Goal: Information Seeking & Learning: Learn about a topic

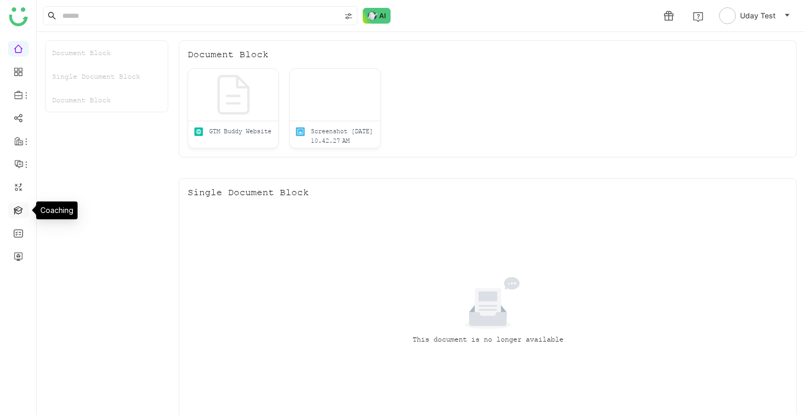
click at [17, 213] on link at bounding box center [18, 209] width 9 height 9
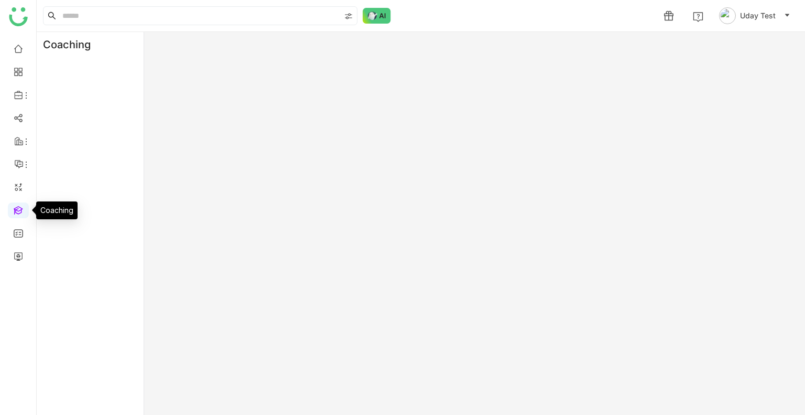
click at [17, 213] on link at bounding box center [18, 209] width 9 height 9
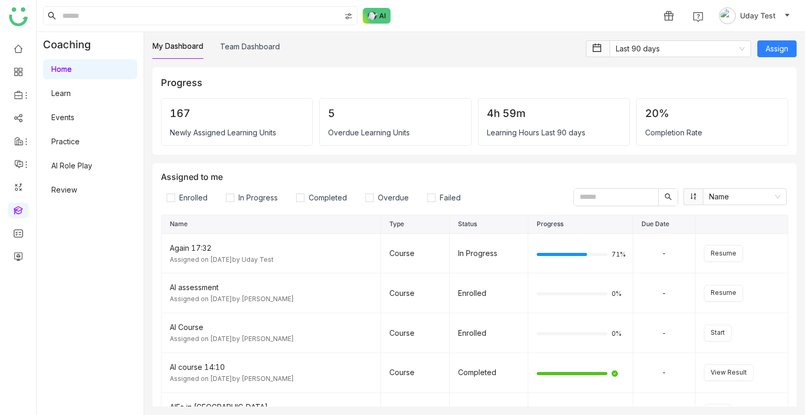
click at [63, 89] on link "Learn" at bounding box center [60, 93] width 19 height 9
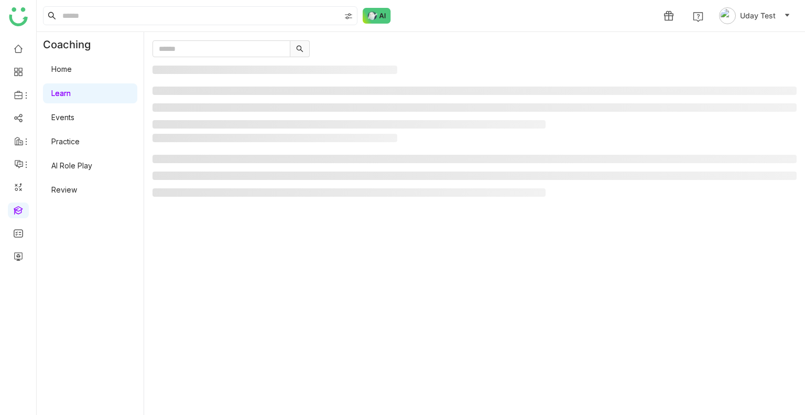
click at [63, 89] on link "Learn" at bounding box center [60, 93] width 19 height 9
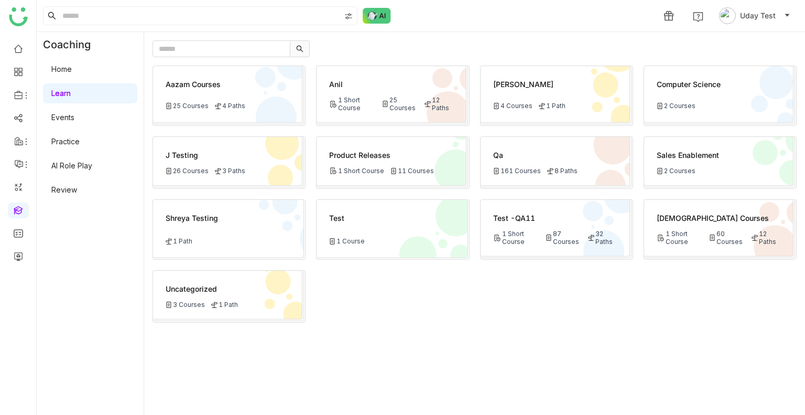
click at [539, 251] on div "Test -QA11 1 Short Course 87 Courses 32 Paths" at bounding box center [555, 228] width 149 height 57
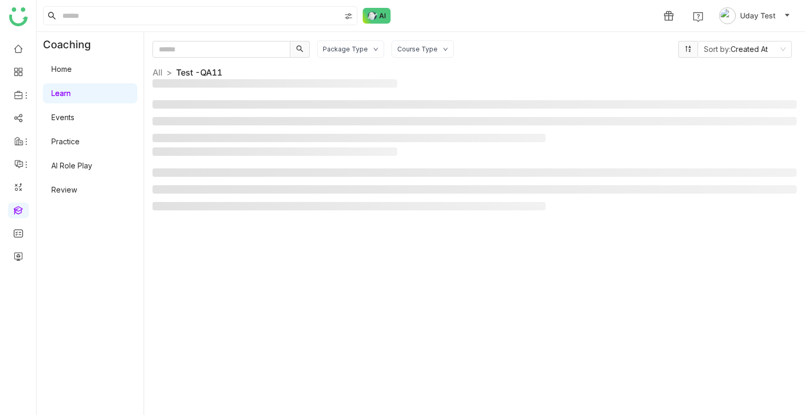
click at [539, 251] on div "Package Type Course Type Sort by: Created At All > Test -QA11 >" at bounding box center [475, 223] width 644 height 366
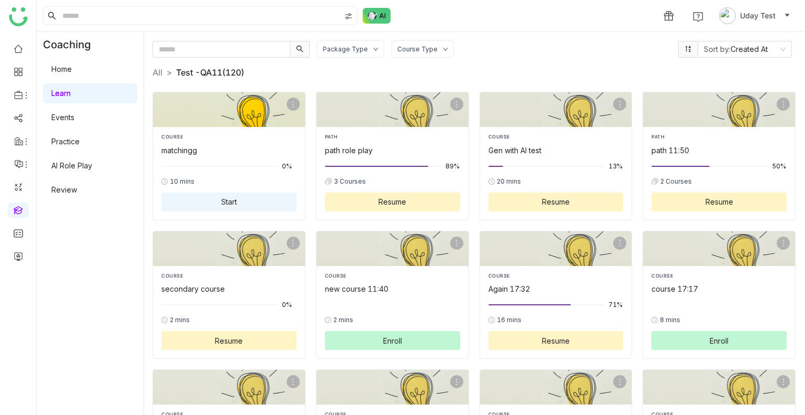
click at [211, 160] on div at bounding box center [229, 166] width 135 height 12
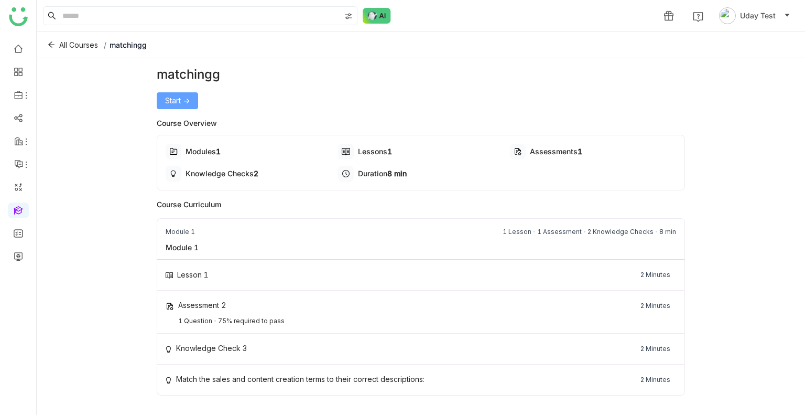
click at [170, 101] on span "Start ->" at bounding box center [177, 101] width 25 height 12
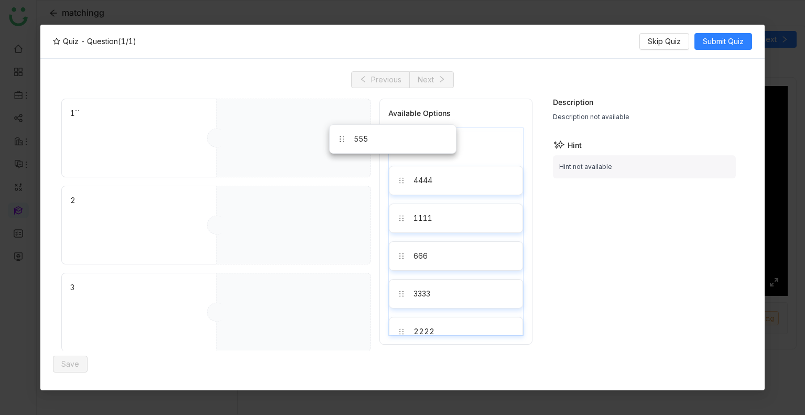
drag, startPoint x: 457, startPoint y: 137, endPoint x: 342, endPoint y: 134, distance: 114.9
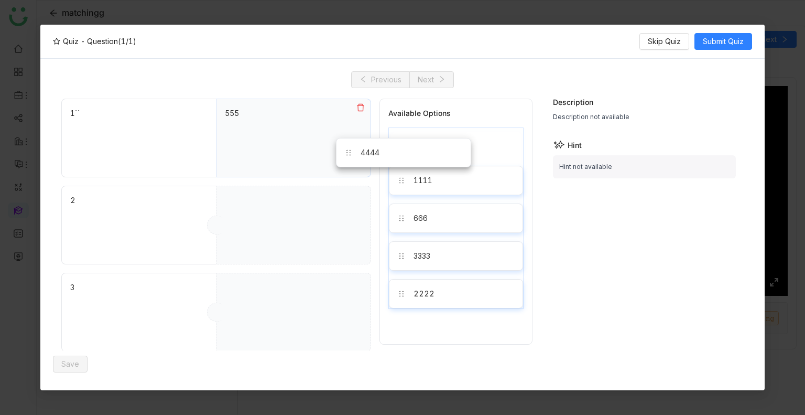
drag, startPoint x: 453, startPoint y: 150, endPoint x: 388, endPoint y: 171, distance: 68.2
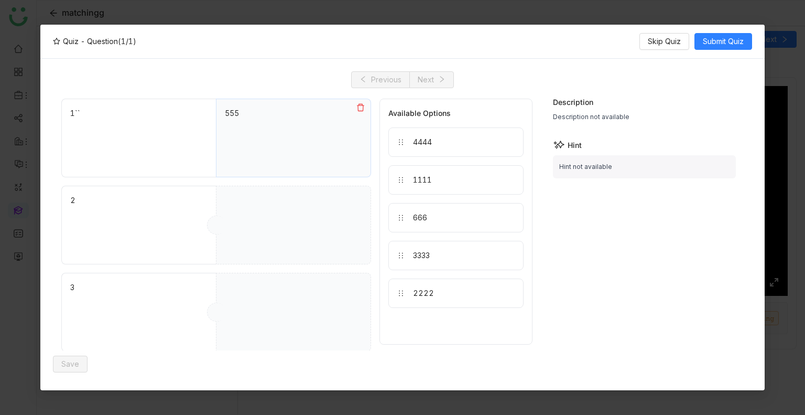
drag, startPoint x: 281, startPoint y: 145, endPoint x: 385, endPoint y: 163, distance: 105.9
click at [385, 163] on div "1`` 555 2 3 4 5 6 Available Options 4444 1111 666 3333 2222" at bounding box center [296, 356] width 471 height 514
click at [360, 109] on icon at bounding box center [361, 107] width 8 height 8
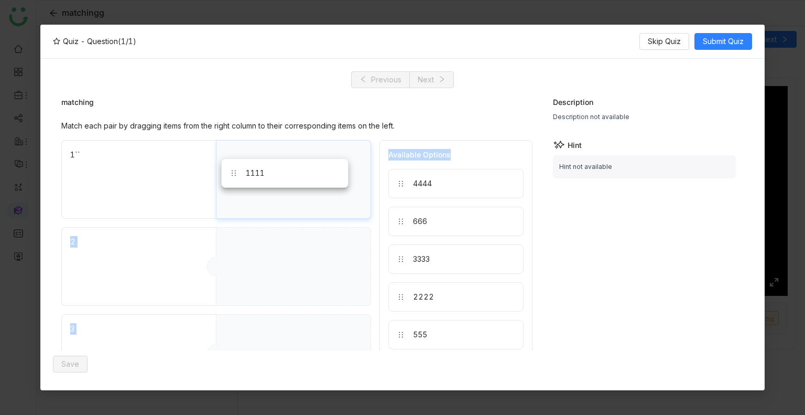
click at [257, 178] on div "1111" at bounding box center [293, 179] width 155 height 79
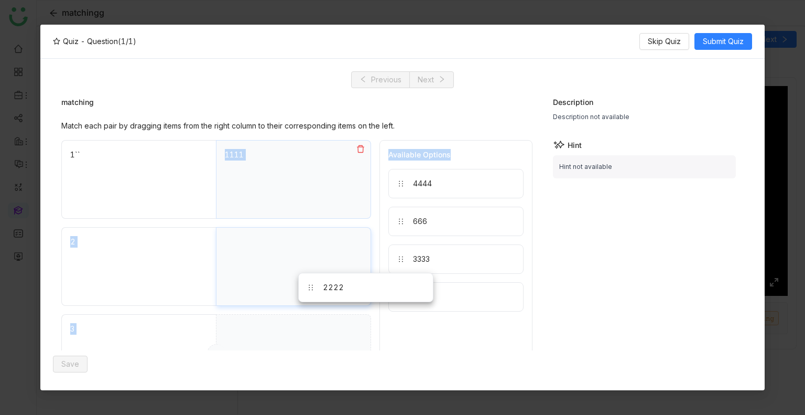
drag, startPoint x: 441, startPoint y: 299, endPoint x: 315, endPoint y: 283, distance: 126.9
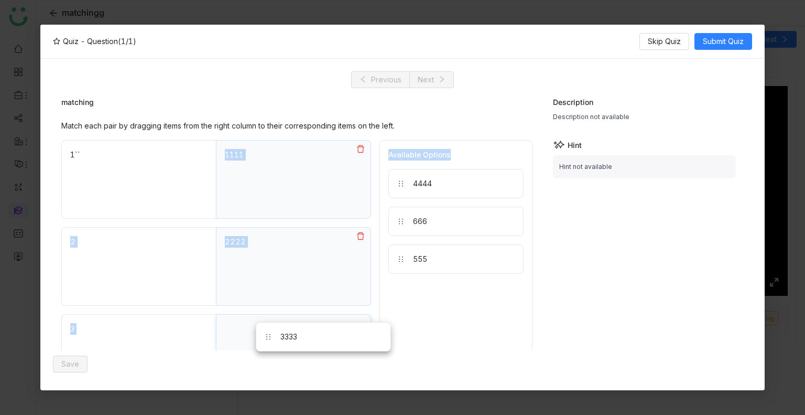
drag, startPoint x: 455, startPoint y: 264, endPoint x: 323, endPoint y: 342, distance: 153.5
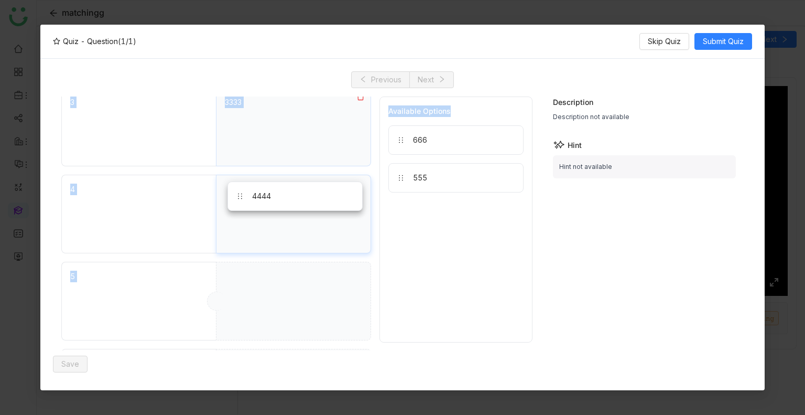
click at [254, 190] on div "4444" at bounding box center [293, 214] width 155 height 79
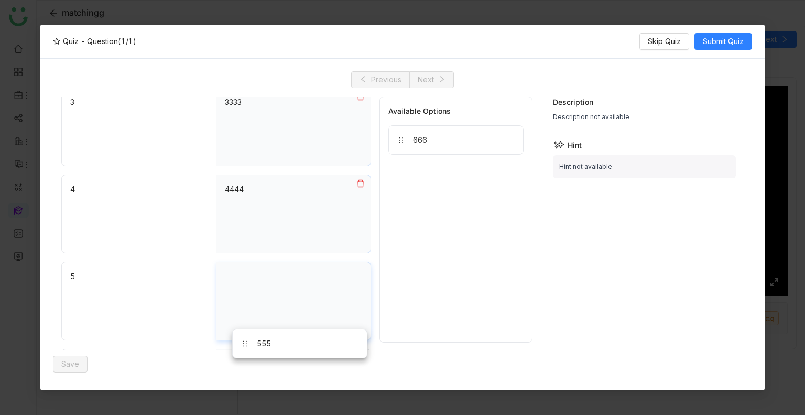
drag, startPoint x: 422, startPoint y: 181, endPoint x: 254, endPoint y: 369, distance: 251.7
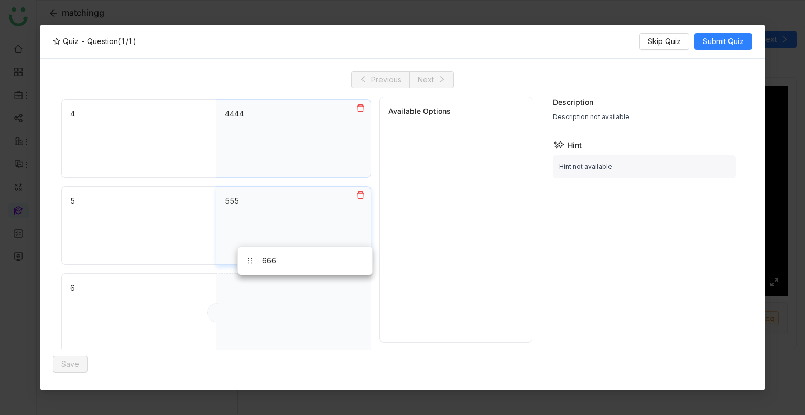
drag, startPoint x: 455, startPoint y: 133, endPoint x: 268, endPoint y: 308, distance: 256.3
click at [59, 368] on button "Save" at bounding box center [70, 364] width 35 height 17
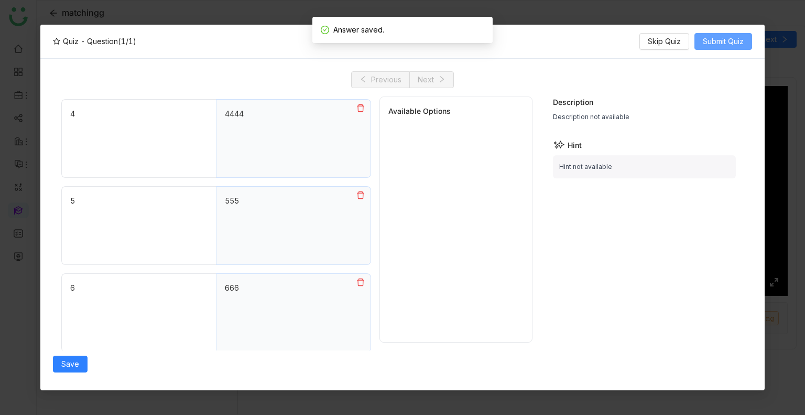
click at [708, 42] on span "Submit Quiz" at bounding box center [723, 42] width 41 height 12
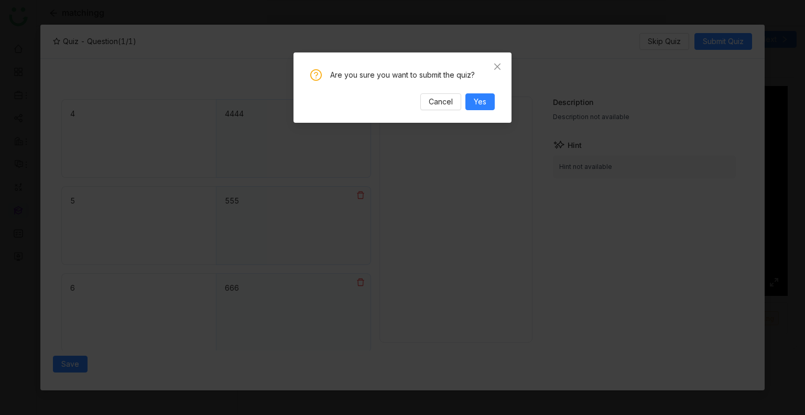
click at [487, 113] on div "Are you sure you want to submit the quiz? Cancel Yes" at bounding box center [403, 87] width 218 height 70
click at [476, 109] on button "Yes" at bounding box center [480, 101] width 29 height 17
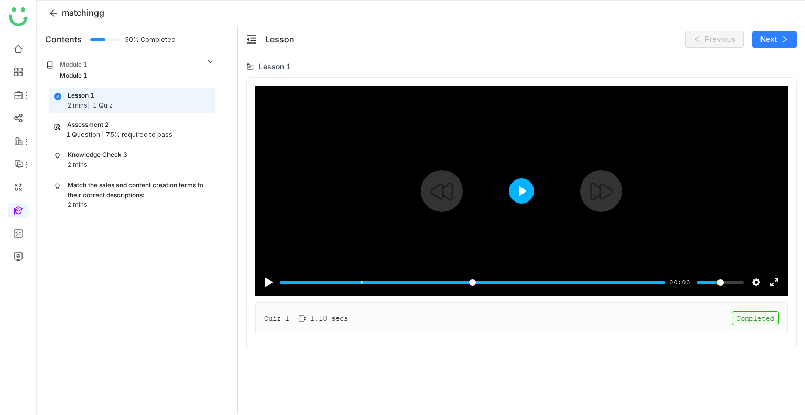
click at [518, 188] on button "Play" at bounding box center [521, 190] width 25 height 25
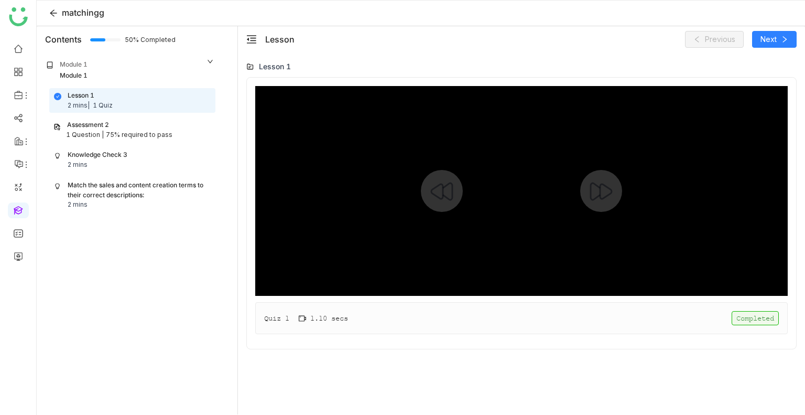
type input "***"
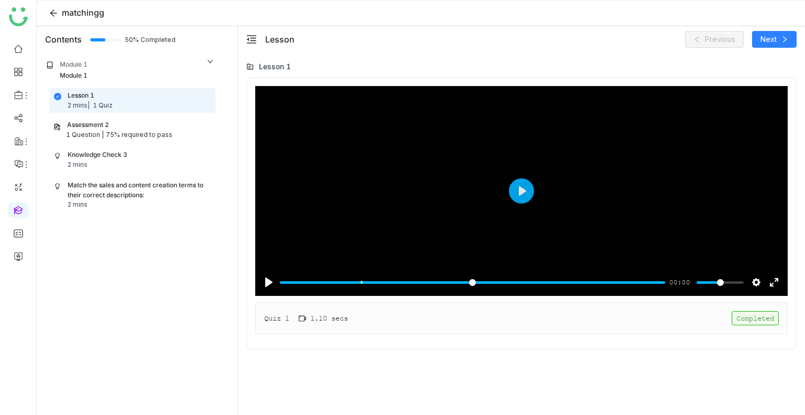
click at [106, 119] on div "Assessment 2 1 Question | 75% required to pass" at bounding box center [132, 130] width 166 height 24
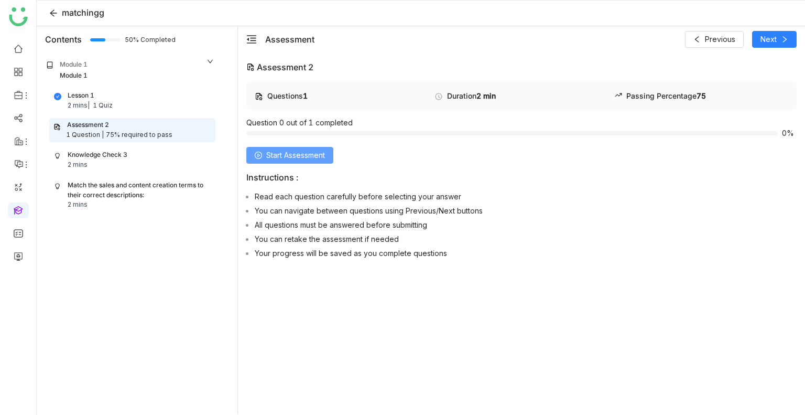
click at [289, 157] on span "Start Assessment" at bounding box center [295, 155] width 59 height 12
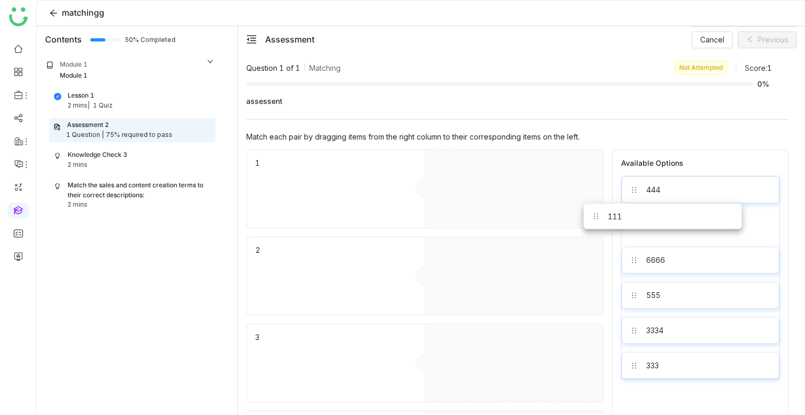
drag, startPoint x: 658, startPoint y: 228, endPoint x: 535, endPoint y: 199, distance: 126.2
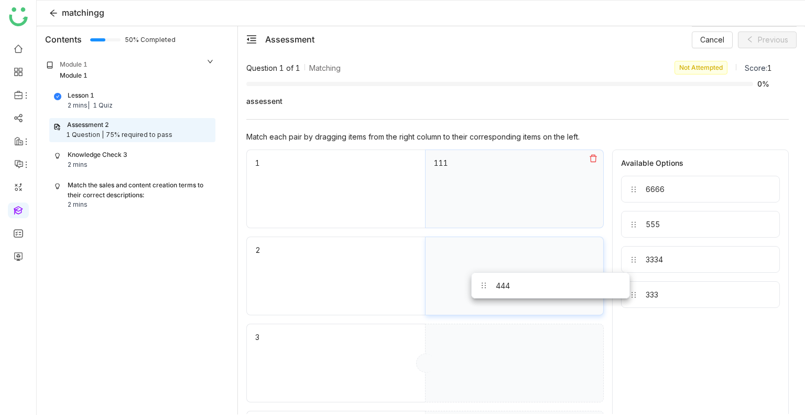
drag, startPoint x: 651, startPoint y: 186, endPoint x: 490, endPoint y: 270, distance: 181.5
drag, startPoint x: 663, startPoint y: 191, endPoint x: 546, endPoint y: 379, distance: 221.3
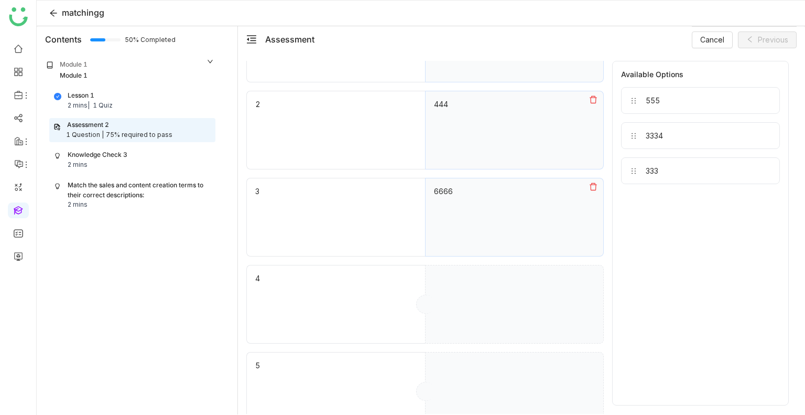
scroll to position [147, 0]
drag, startPoint x: 655, startPoint y: 146, endPoint x: 532, endPoint y: 302, distance: 198.2
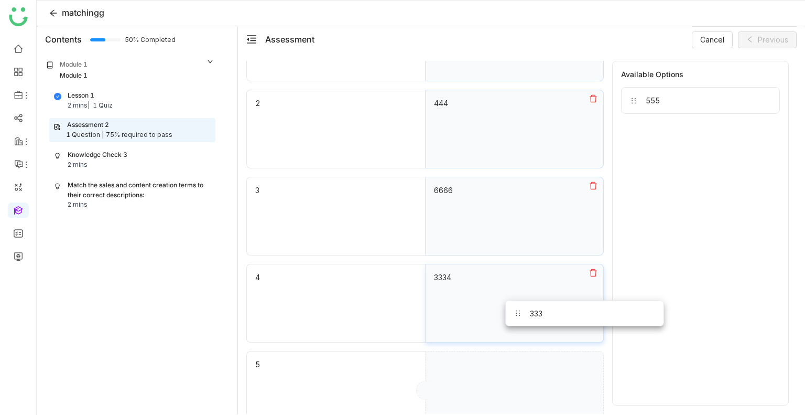
drag, startPoint x: 664, startPoint y: 146, endPoint x: 536, endPoint y: 353, distance: 243.6
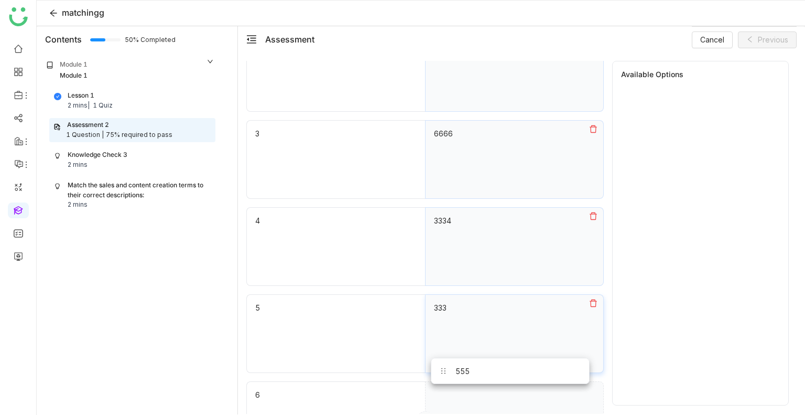
drag, startPoint x: 662, startPoint y: 99, endPoint x: 478, endPoint y: 398, distance: 351.7
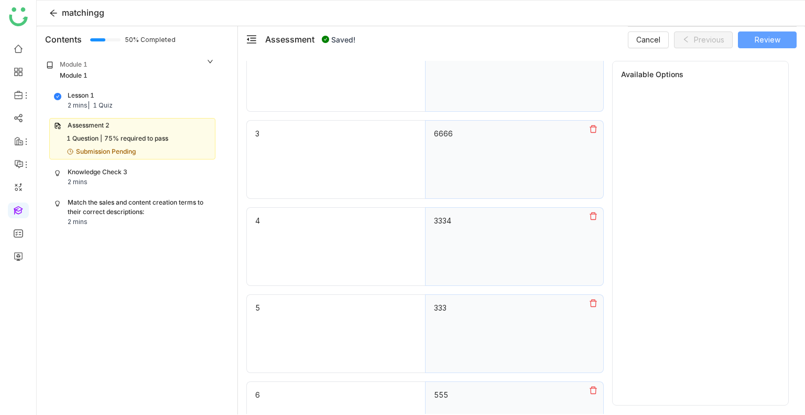
click at [773, 33] on button "Review" at bounding box center [767, 39] width 59 height 17
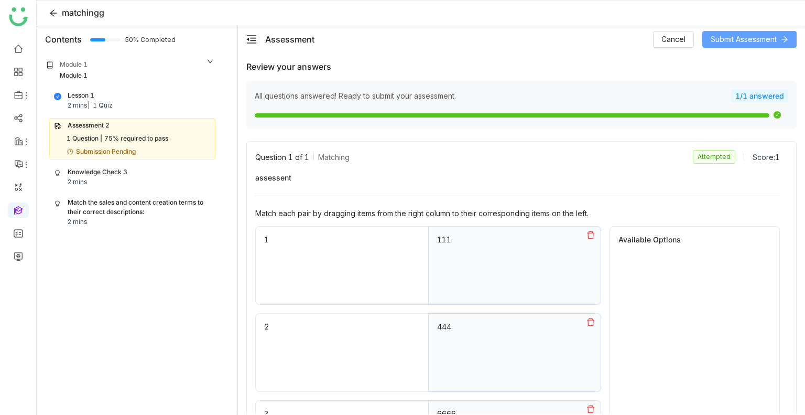
click at [750, 37] on span "Submit Assessment" at bounding box center [744, 40] width 66 height 12
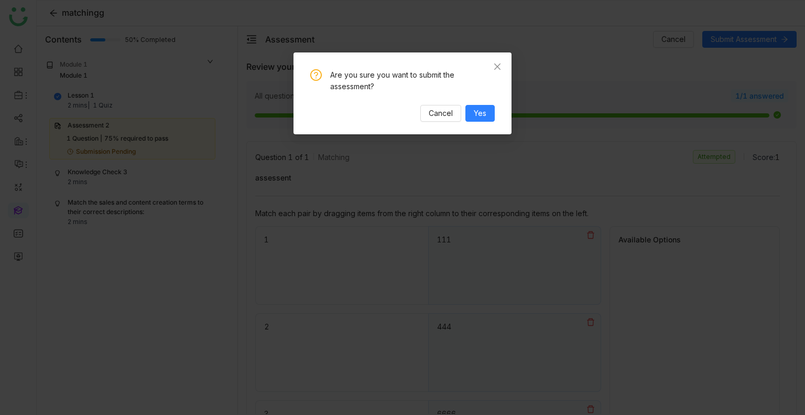
click at [702, 354] on nz-modal-confirm-container "Are you sure you want to submit the assessment? Cancel Yes" at bounding box center [402, 207] width 805 height 415
click at [447, 116] on span "Cancel" at bounding box center [441, 113] width 24 height 12
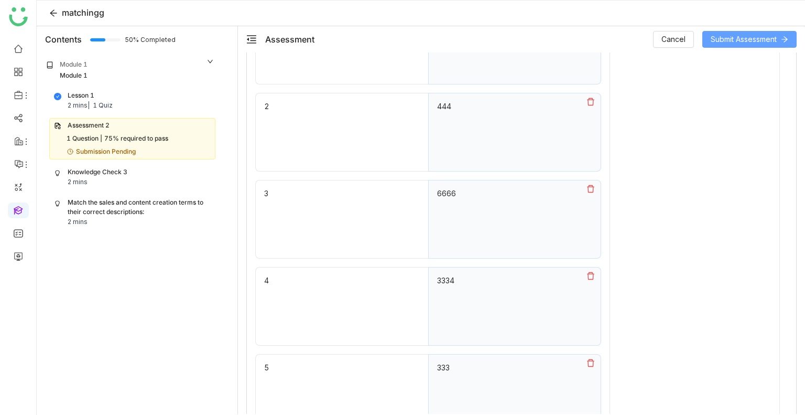
scroll to position [221, 0]
click at [572, 121] on div "444" at bounding box center [514, 131] width 173 height 79
click at [583, 104] on button at bounding box center [591, 100] width 20 height 17
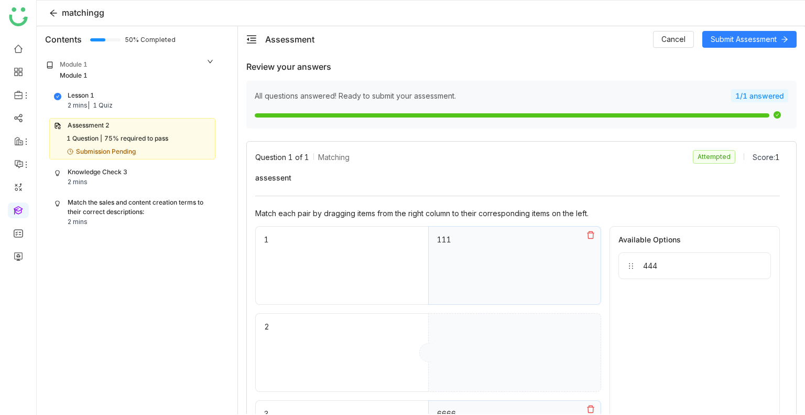
scroll to position [342, 0]
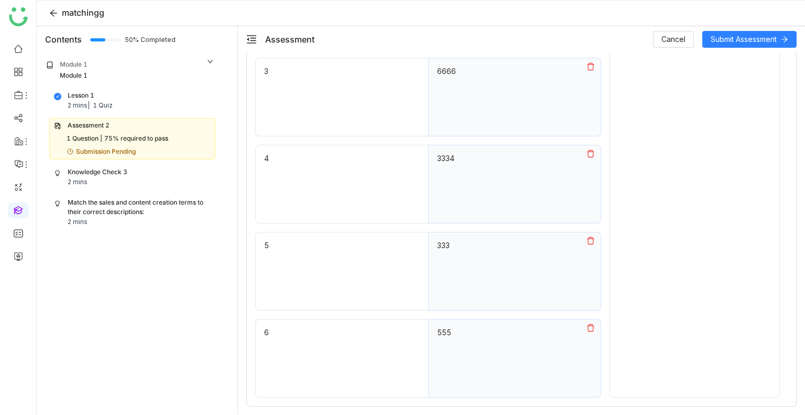
click at [587, 153] on icon at bounding box center [591, 153] width 8 height 8
click at [587, 64] on icon at bounding box center [591, 66] width 8 height 8
click at [587, 237] on icon at bounding box center [590, 240] width 7 height 7
click at [585, 331] on button at bounding box center [591, 327] width 20 height 17
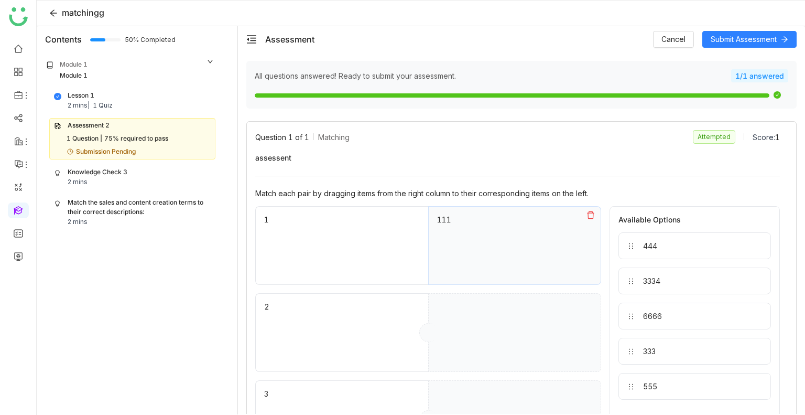
scroll to position [0, 0]
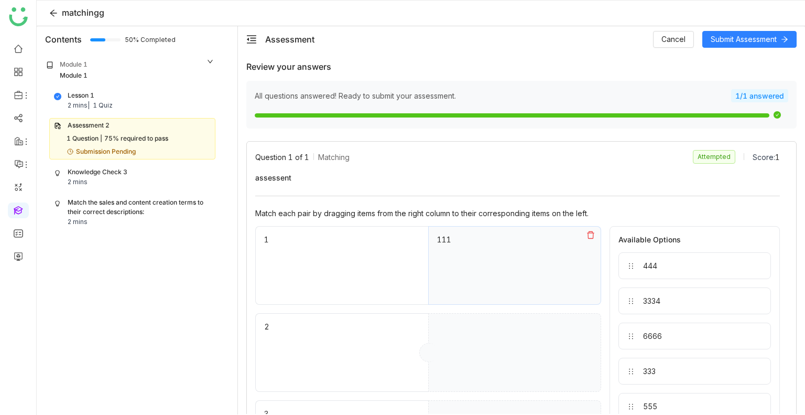
click at [587, 231] on icon at bounding box center [590, 234] width 7 height 7
click at [456, 39] on div "Assessment Cancel Submit Assessment" at bounding box center [531, 39] width 532 height 17
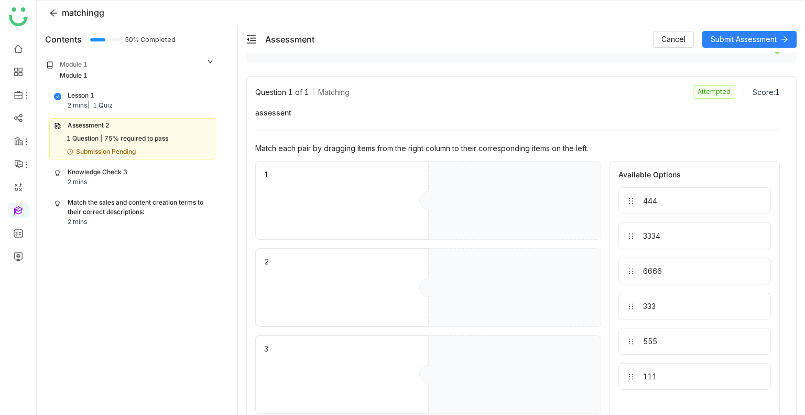
scroll to position [66, 0]
drag, startPoint x: 658, startPoint y: 201, endPoint x: 572, endPoint y: 208, distance: 85.7
drag, startPoint x: 690, startPoint y: 205, endPoint x: 580, endPoint y: 243, distance: 116.6
drag, startPoint x: 648, startPoint y: 224, endPoint x: 544, endPoint y: 266, distance: 111.5
drag, startPoint x: 653, startPoint y: 252, endPoint x: 498, endPoint y: 348, distance: 182.5
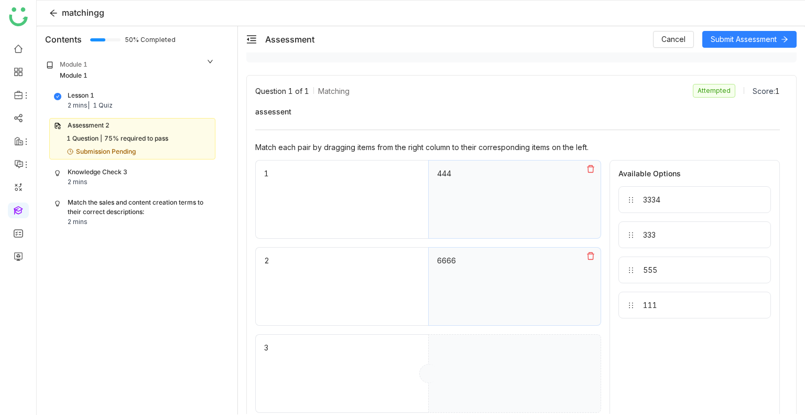
click at [498, 348] on div "1 444 2 6666 3 4 5 6 Available Options 3334 333 555 111" at bounding box center [517, 417] width 525 height 514
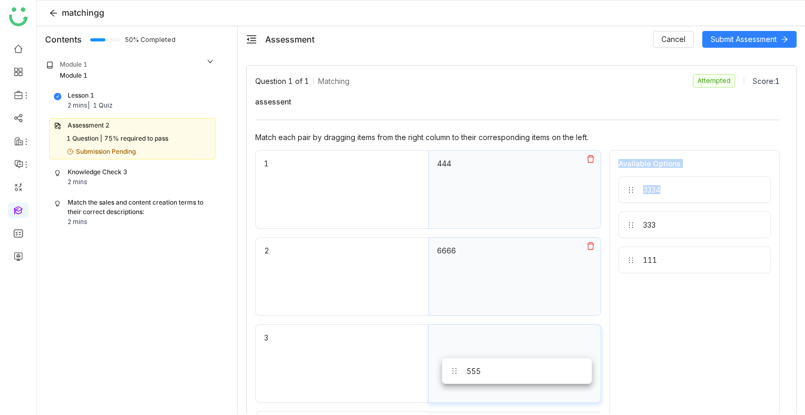
click at [490, 382] on div "555" at bounding box center [514, 363] width 173 height 79
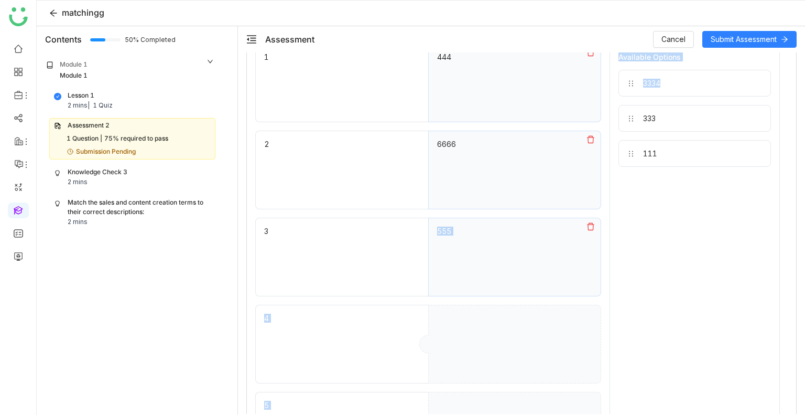
scroll to position [205, 0]
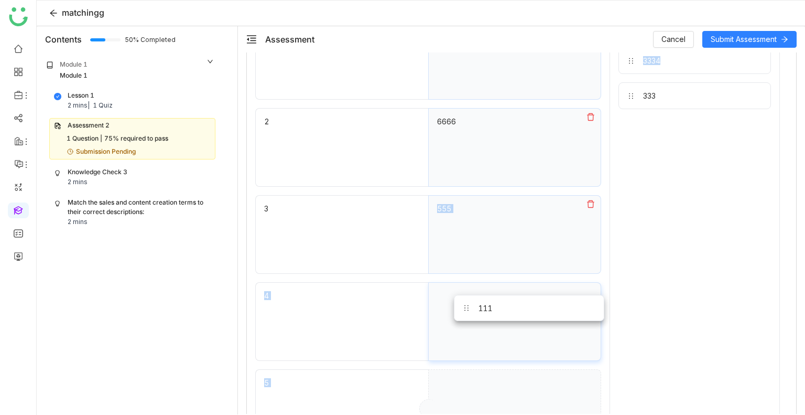
drag, startPoint x: 652, startPoint y: 126, endPoint x: 491, endPoint y: 312, distance: 246.1
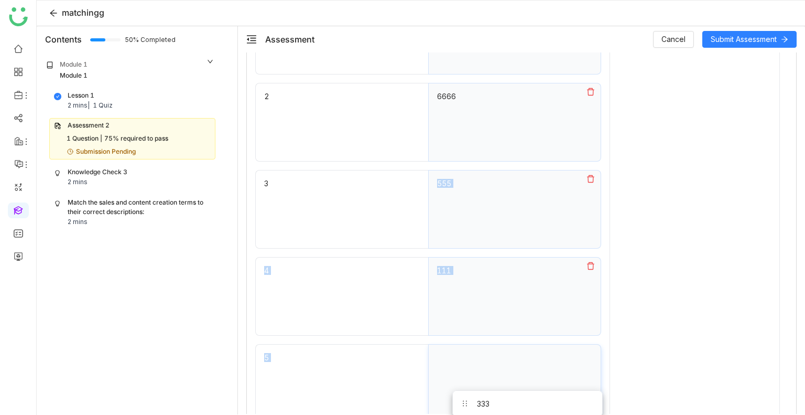
scroll to position [234, 0]
drag, startPoint x: 631, startPoint y: 93, endPoint x: 465, endPoint y: 369, distance: 322.0
click at [136, 93] on div "Lesson 1 2 mins | 1 Quiz" at bounding box center [132, 101] width 157 height 20
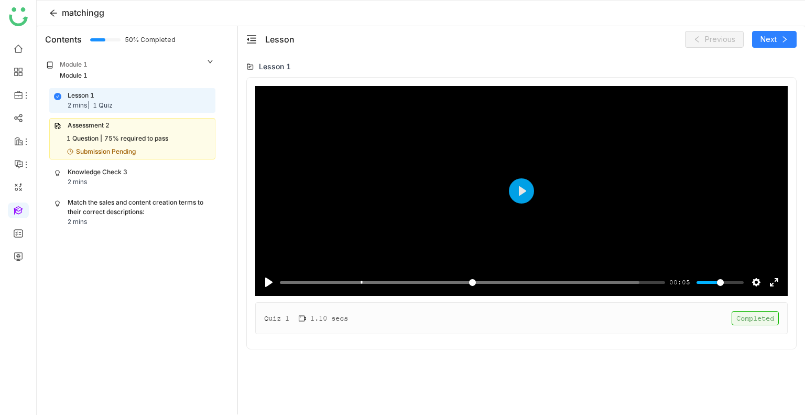
click at [747, 317] on div "Completed" at bounding box center [755, 318] width 47 height 14
click at [93, 176] on div "Knowledge Check 3" at bounding box center [98, 172] width 60 height 10
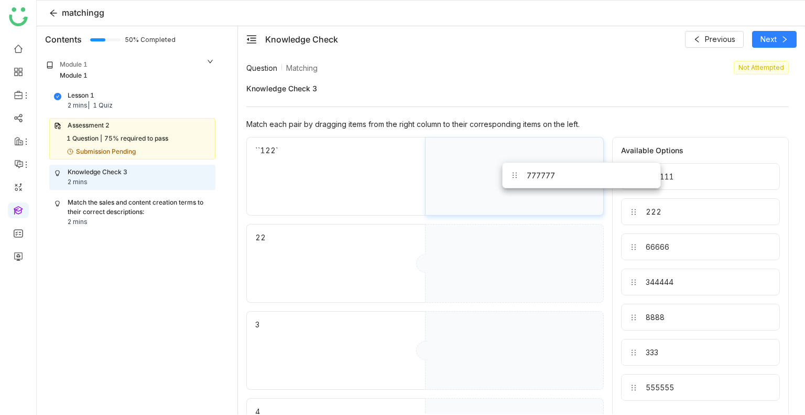
drag, startPoint x: 694, startPoint y: 177, endPoint x: 575, endPoint y: 177, distance: 119.0
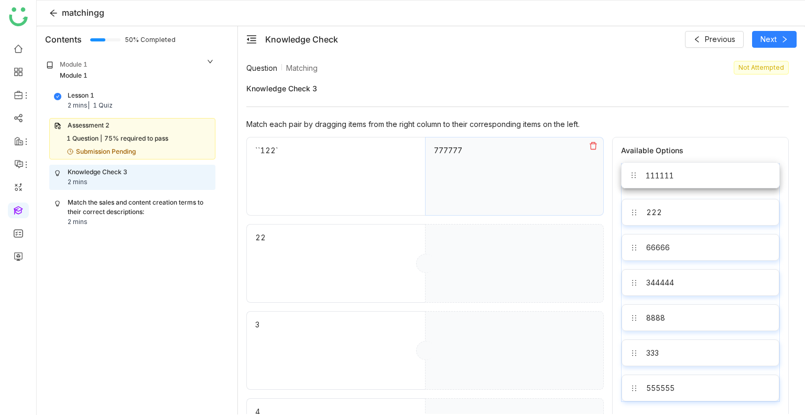
drag, startPoint x: 715, startPoint y: 184, endPoint x: 550, endPoint y: 258, distance: 181.2
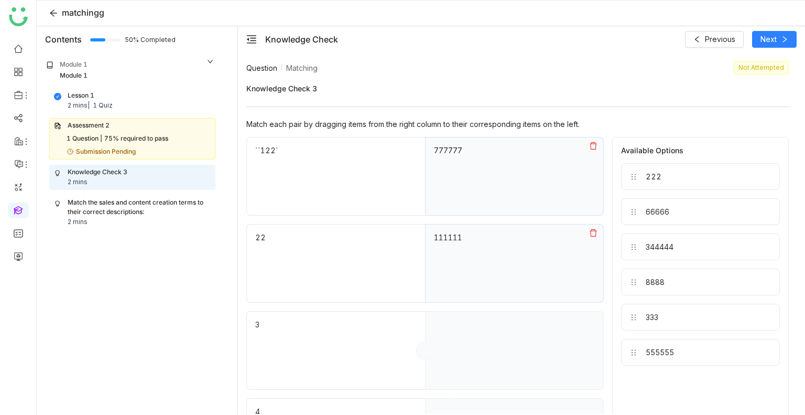
click at [595, 142] on icon at bounding box center [593, 146] width 8 height 8
click at [598, 227] on button at bounding box center [594, 232] width 20 height 17
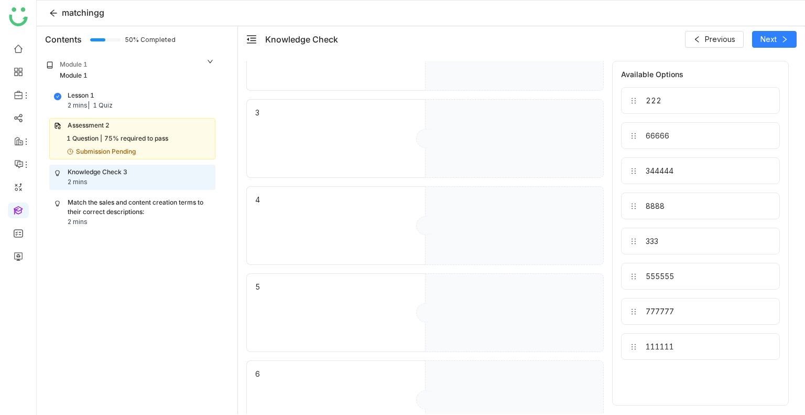
scroll to position [222, 0]
drag, startPoint x: 667, startPoint y: 350, endPoint x: 497, endPoint y: 101, distance: 301.5
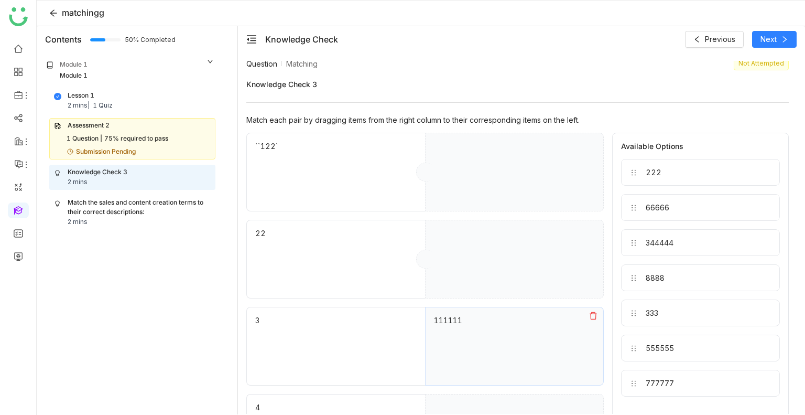
scroll to position [0, 0]
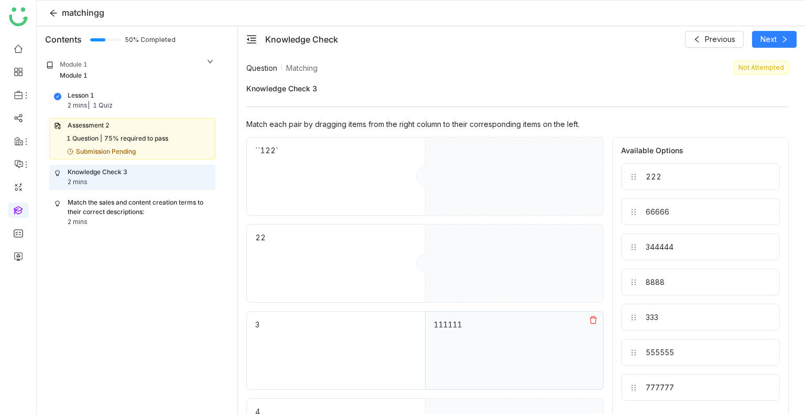
click at [589, 316] on icon at bounding box center [593, 320] width 8 height 8
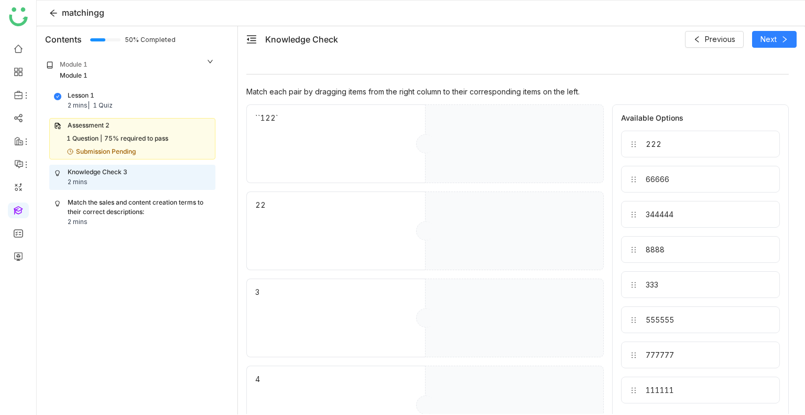
scroll to position [31, 0]
drag, startPoint x: 690, startPoint y: 395, endPoint x: 522, endPoint y: 129, distance: 314.1
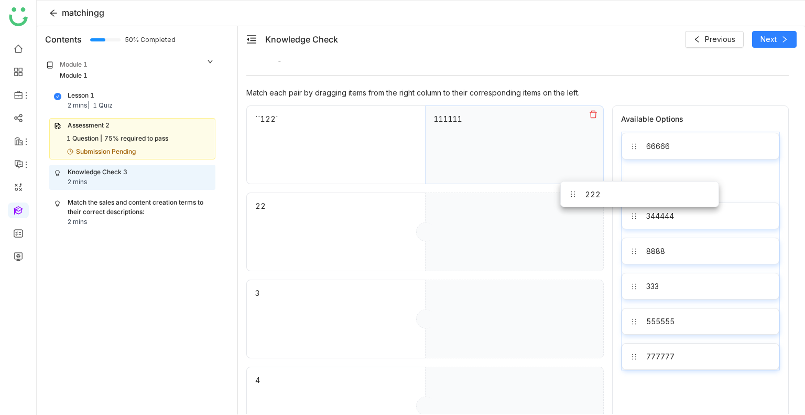
drag, startPoint x: 666, startPoint y: 138, endPoint x: 552, endPoint y: 217, distance: 139.1
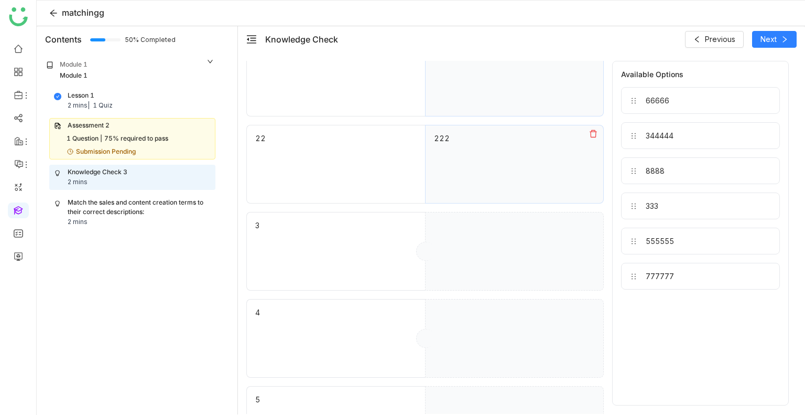
scroll to position [0, 0]
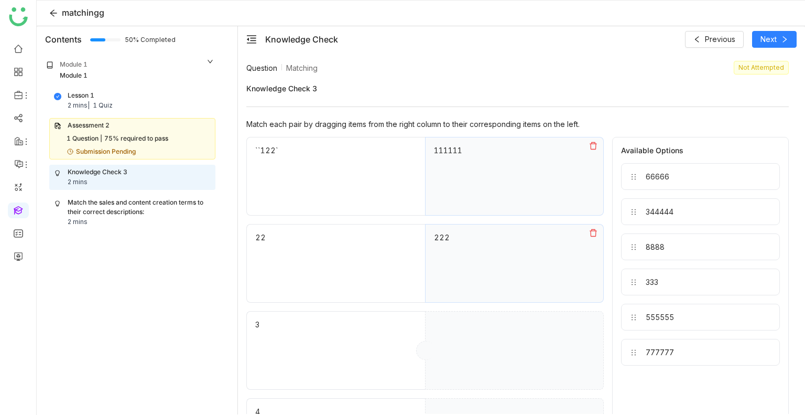
click at [124, 133] on div "Assessment 2 1 Question | 75% required to pass Submission Pending" at bounding box center [132, 138] width 166 height 41
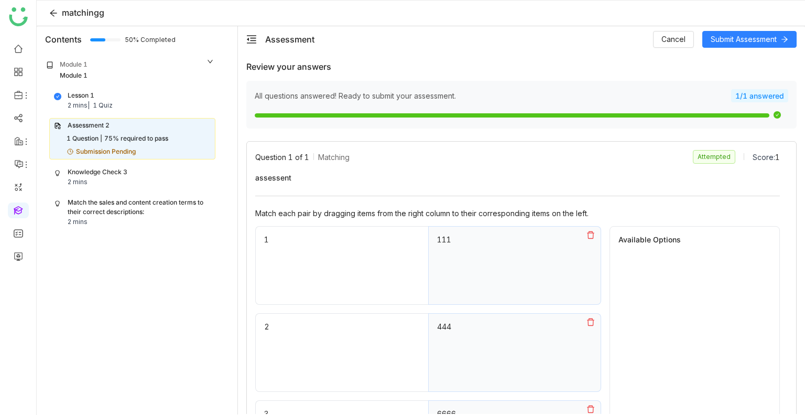
click at [587, 231] on icon at bounding box center [591, 235] width 8 height 8
click at [589, 322] on icon at bounding box center [591, 322] width 8 height 8
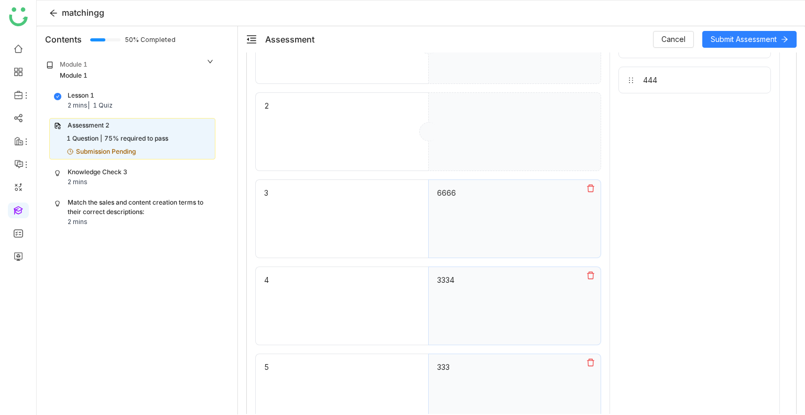
scroll to position [217, 0]
click at [587, 188] on icon at bounding box center [591, 192] width 8 height 8
click at [587, 277] on icon at bounding box center [590, 278] width 7 height 7
click at [587, 369] on icon at bounding box center [591, 366] width 8 height 8
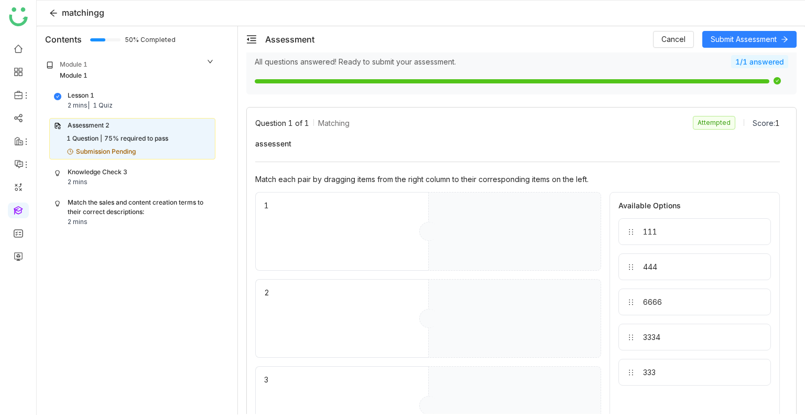
scroll to position [0, 0]
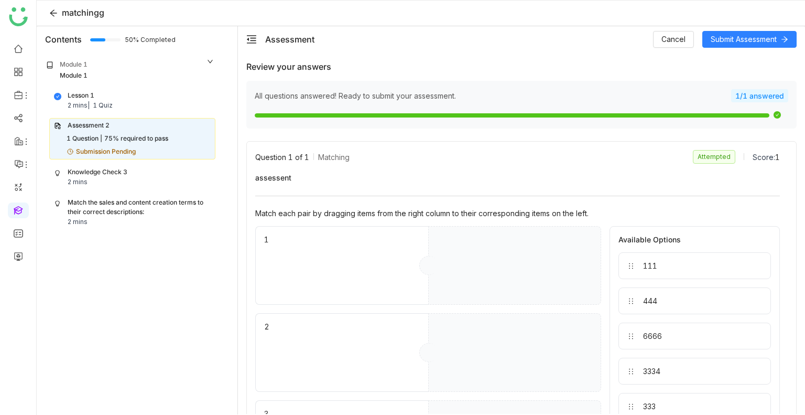
click at [128, 178] on div "Knowledge Check 3 2 mins" at bounding box center [132, 177] width 157 height 20
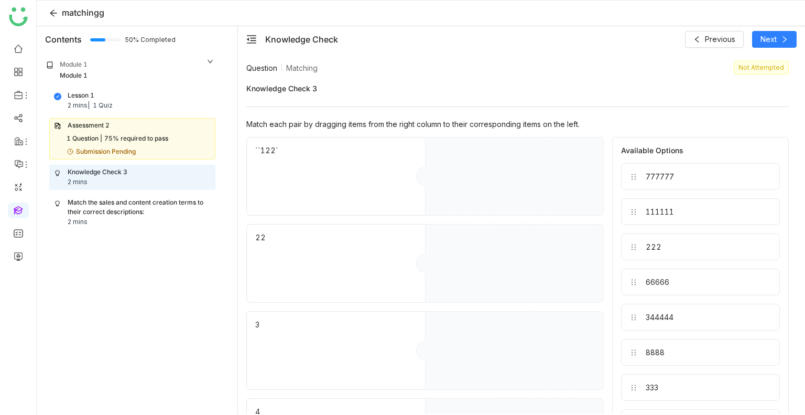
click at [123, 136] on div "75% required to pass" at bounding box center [136, 139] width 64 height 10
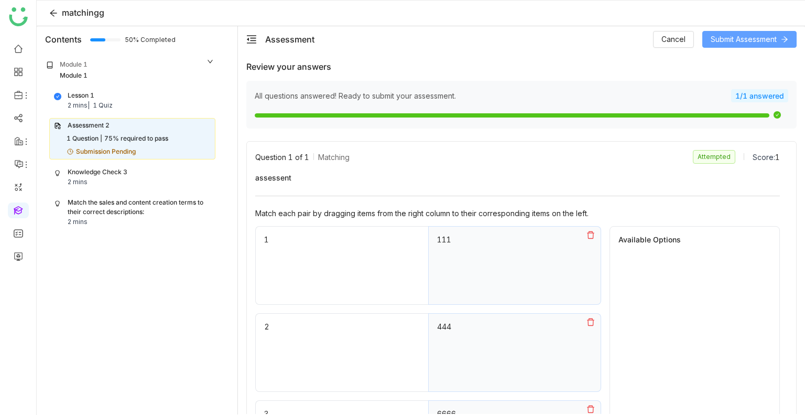
click at [758, 46] on button "Submit Assessment" at bounding box center [750, 39] width 94 height 17
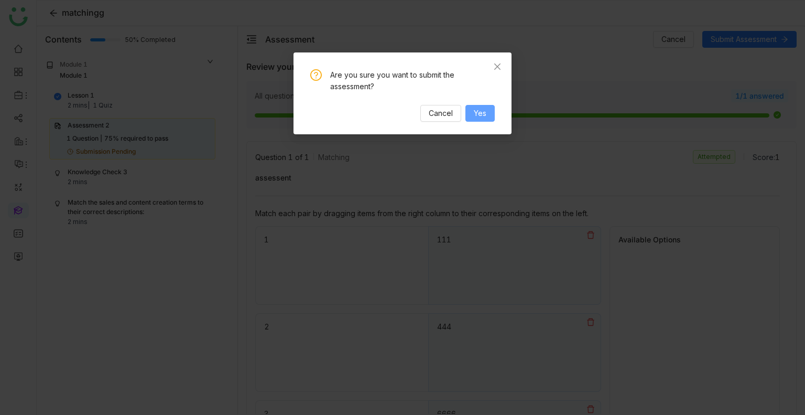
click at [484, 107] on span "Yes" at bounding box center [480, 113] width 13 height 12
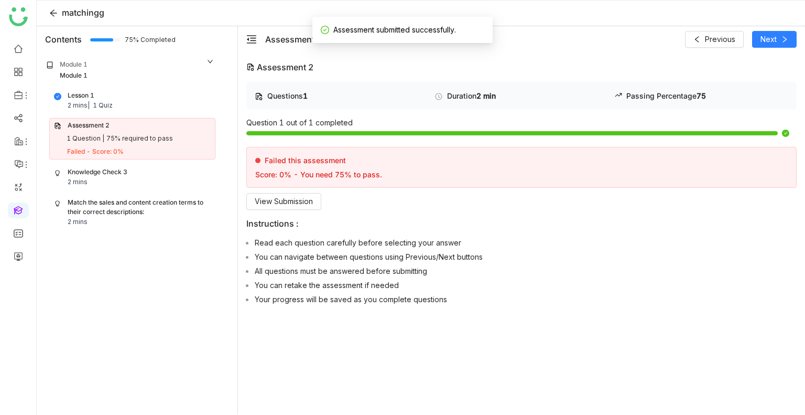
click at [105, 180] on div "Knowledge Check 3 2 mins" at bounding box center [132, 177] width 157 height 20
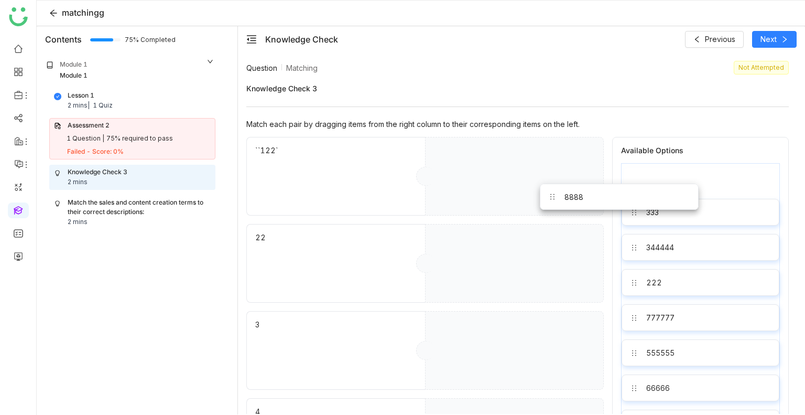
drag, startPoint x: 715, startPoint y: 169, endPoint x: 575, endPoint y: 190, distance: 141.6
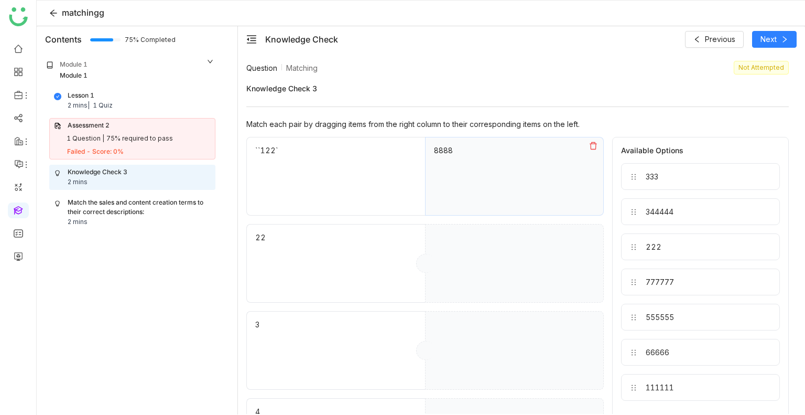
drag, startPoint x: 660, startPoint y: 177, endPoint x: 522, endPoint y: 238, distance: 150.0
drag, startPoint x: 679, startPoint y: 177, endPoint x: 506, endPoint y: 356, distance: 248.8
drag, startPoint x: 667, startPoint y: 209, endPoint x: 482, endPoint y: 423, distance: 282.6
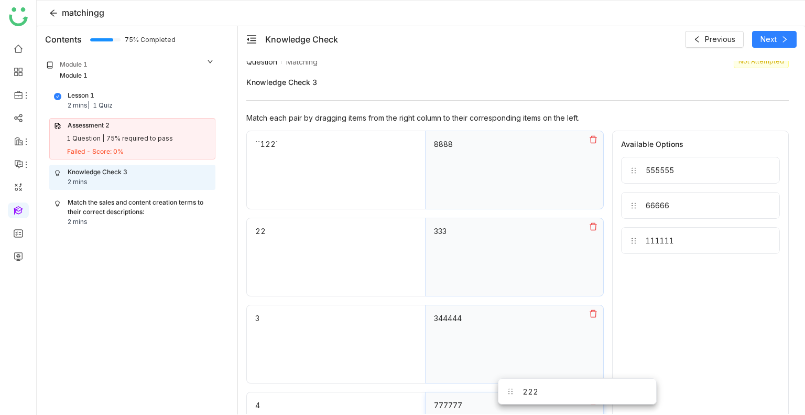
drag, startPoint x: 640, startPoint y: 180, endPoint x: 517, endPoint y: 402, distance: 254.2
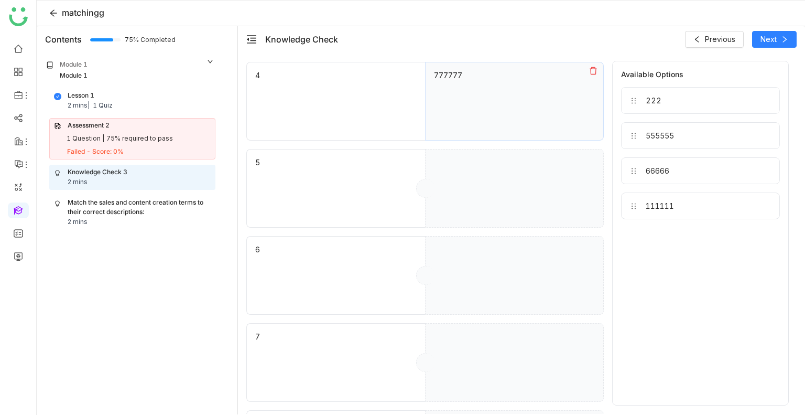
scroll to position [337, 0]
drag, startPoint x: 666, startPoint y: 111, endPoint x: 568, endPoint y: 187, distance: 124.4
drag, startPoint x: 698, startPoint y: 84, endPoint x: 561, endPoint y: 271, distance: 231.5
click at [561, 271] on div "``122` 8888 22 333 3 344444 4 777777 5 222 6 7 8 Available Options 555555 66666…" at bounding box center [517, 144] width 543 height 688
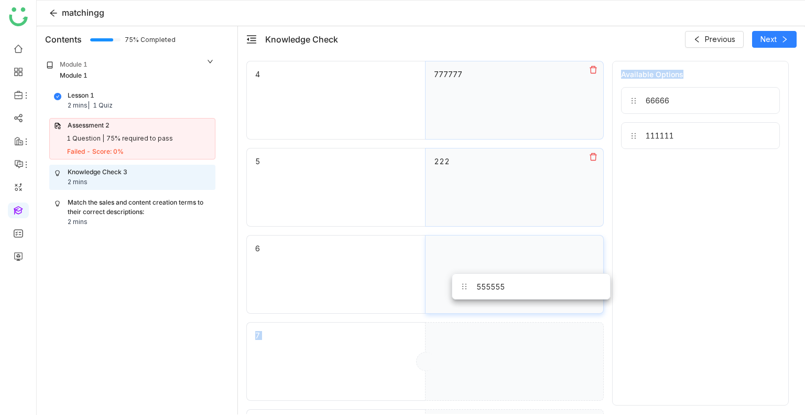
click at [502, 292] on div "555555" at bounding box center [514, 274] width 179 height 79
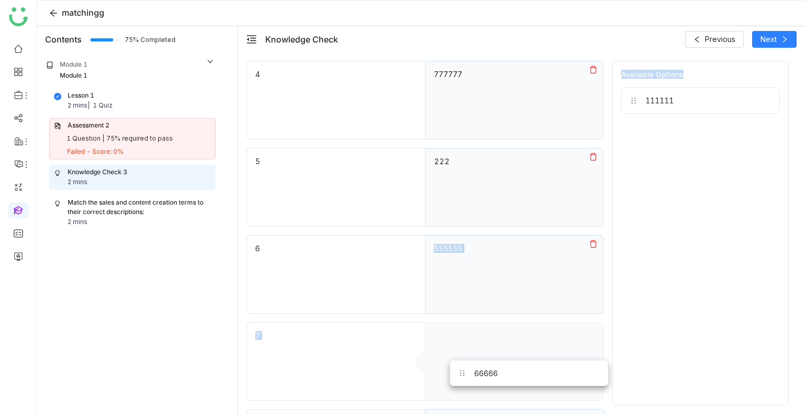
scroll to position [418, 0]
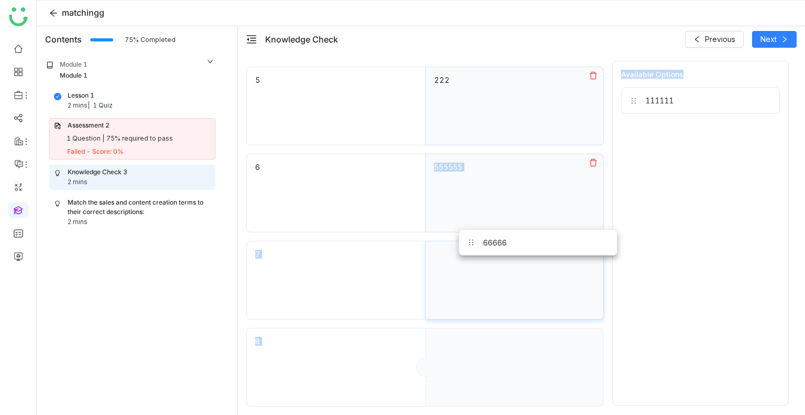
click at [489, 239] on div "``122` 8888 22 333 3 344444 4 777777 5 222 6 555555 7 66666 8" at bounding box center [425, 62] width 358 height 688
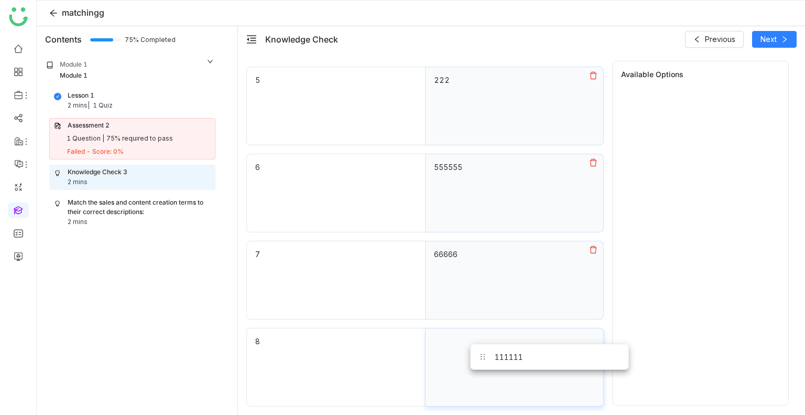
drag, startPoint x: 668, startPoint y: 93, endPoint x: 517, endPoint y: 347, distance: 295.3
click at [593, 245] on icon at bounding box center [593, 249] width 8 height 8
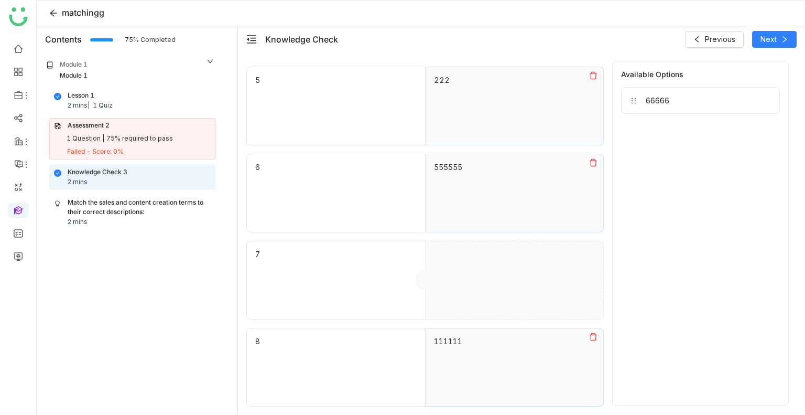
click at [589, 161] on icon at bounding box center [593, 162] width 8 height 8
click at [592, 81] on button at bounding box center [594, 75] width 20 height 17
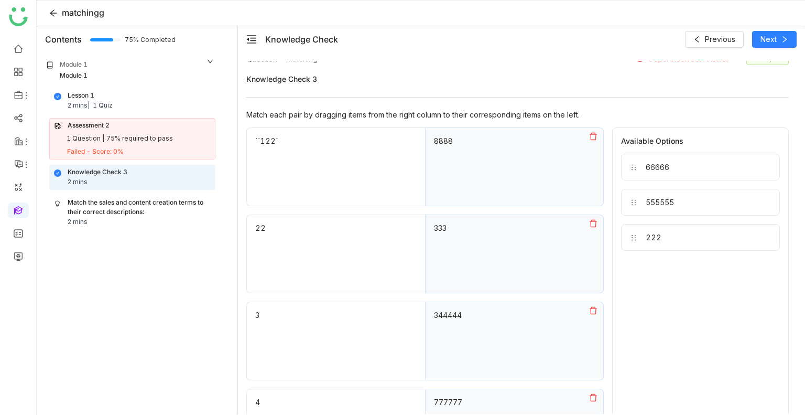
scroll to position [0, 0]
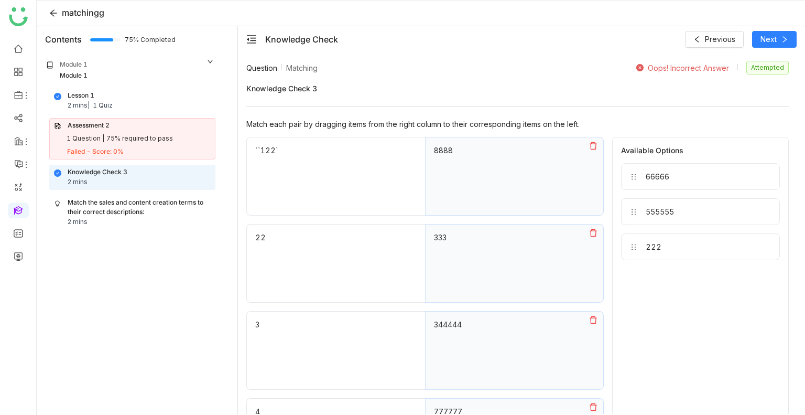
click at [594, 146] on icon at bounding box center [593, 146] width 8 height 8
click at [593, 231] on icon at bounding box center [593, 233] width 8 height 8
click at [594, 331] on div "344444" at bounding box center [514, 350] width 179 height 79
click at [594, 324] on button at bounding box center [594, 319] width 20 height 17
click at [592, 407] on icon at bounding box center [593, 407] width 8 height 8
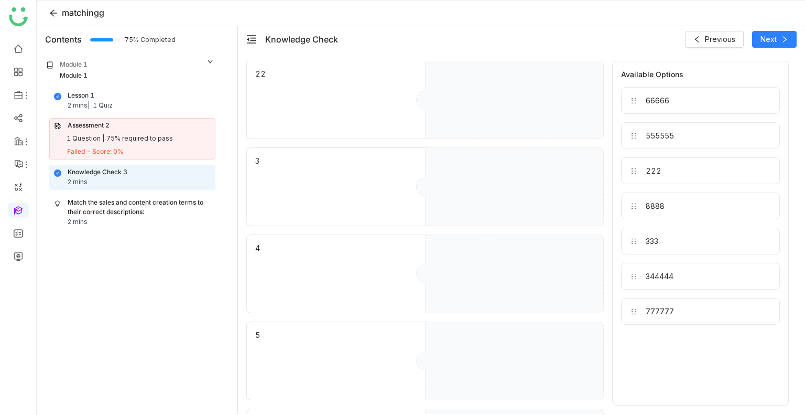
scroll to position [418, 0]
click at [593, 335] on icon at bounding box center [593, 336] width 8 height 8
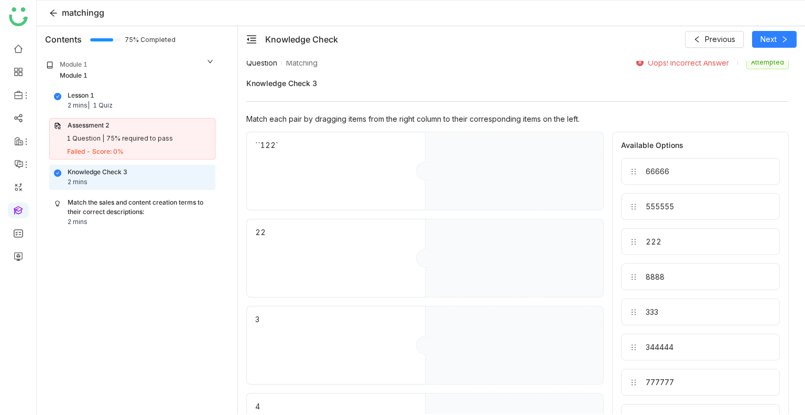
scroll to position [0, 0]
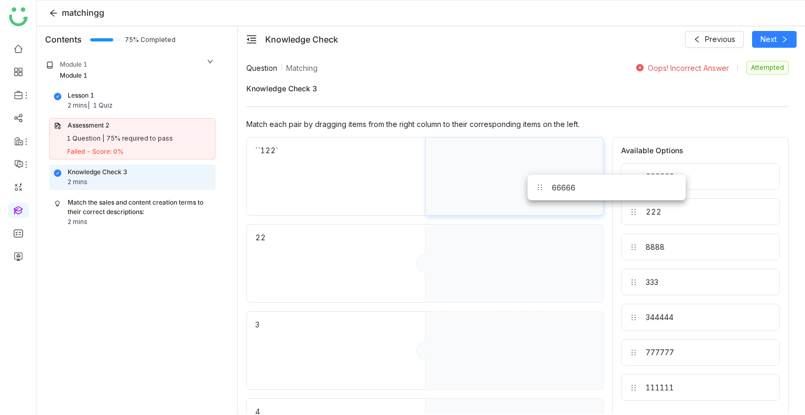
drag, startPoint x: 661, startPoint y: 180, endPoint x: 510, endPoint y: 190, distance: 151.3
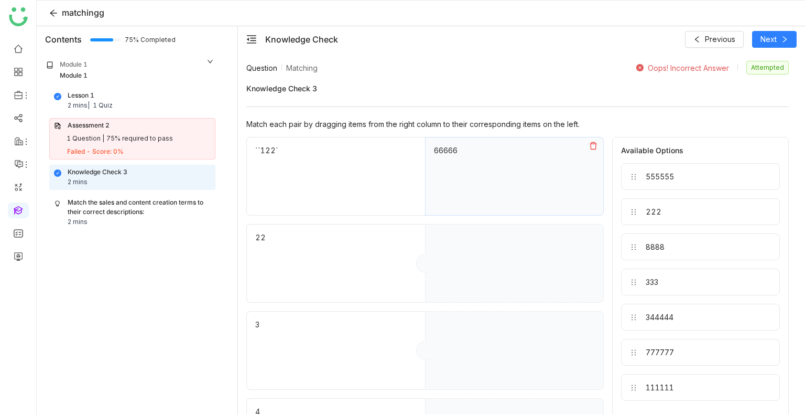
drag, startPoint x: 650, startPoint y: 178, endPoint x: 517, endPoint y: 242, distance: 147.8
drag, startPoint x: 640, startPoint y: 210, endPoint x: 535, endPoint y: 284, distance: 128.3
drag, startPoint x: 651, startPoint y: 198, endPoint x: 546, endPoint y: 333, distance: 170.8
click at [659, 179] on div "222" at bounding box center [654, 176] width 16 height 9
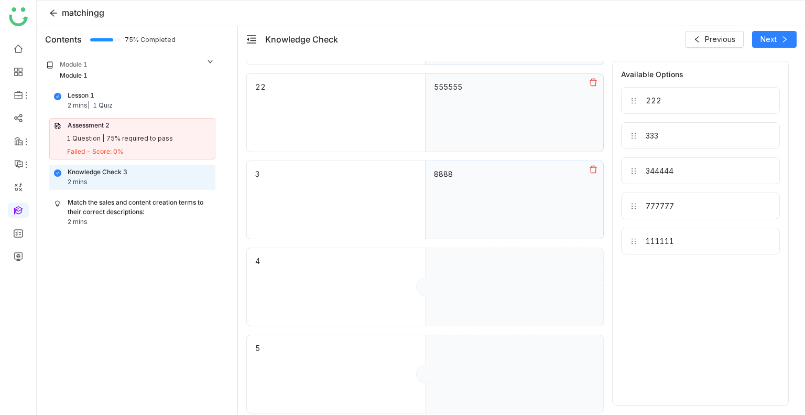
scroll to position [151, 0]
drag, startPoint x: 673, startPoint y: 145, endPoint x: 530, endPoint y: 304, distance: 213.1
drag, startPoint x: 659, startPoint y: 99, endPoint x: 510, endPoint y: 385, distance: 322.5
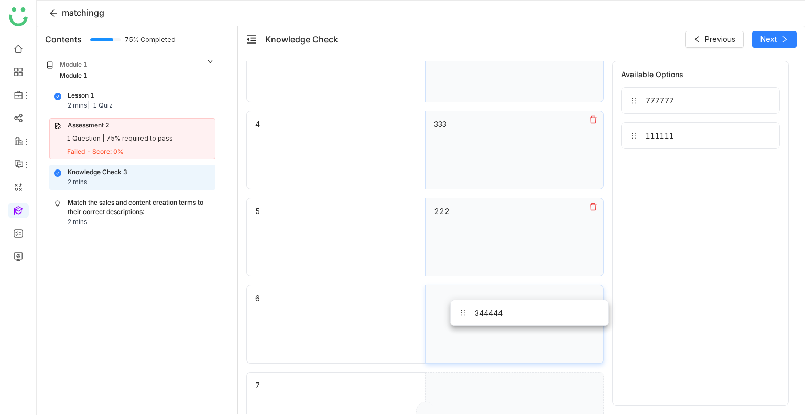
drag, startPoint x: 670, startPoint y: 110, endPoint x: 499, endPoint y: 323, distance: 273.0
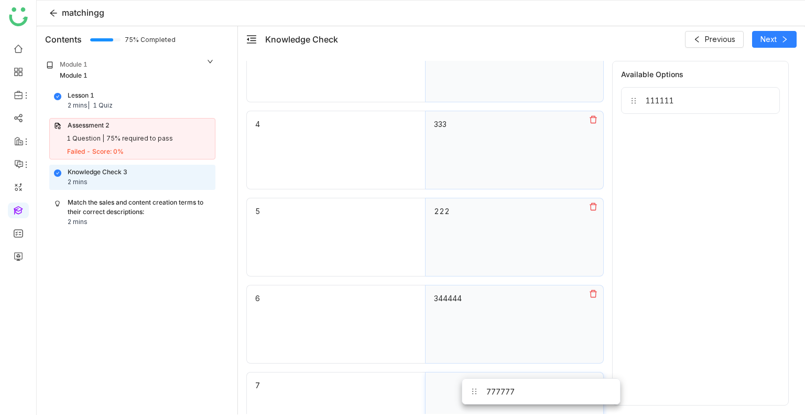
drag, startPoint x: 646, startPoint y: 100, endPoint x: 487, endPoint y: 395, distance: 336.0
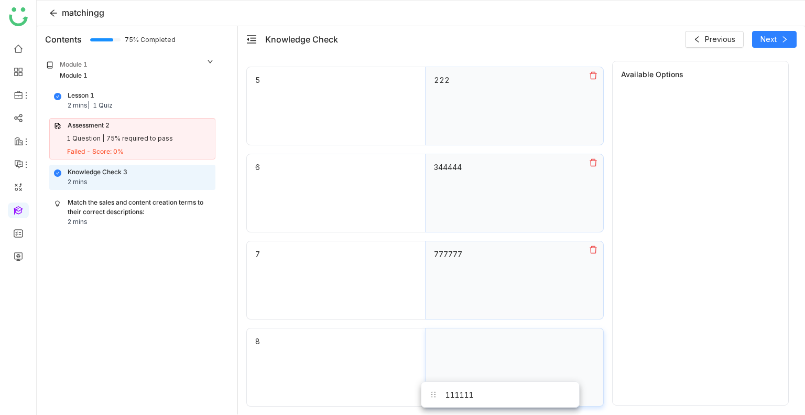
drag, startPoint x: 682, startPoint y: 101, endPoint x: 481, endPoint y: 382, distance: 344.7
click at [770, 39] on span "Next" at bounding box center [769, 40] width 16 height 12
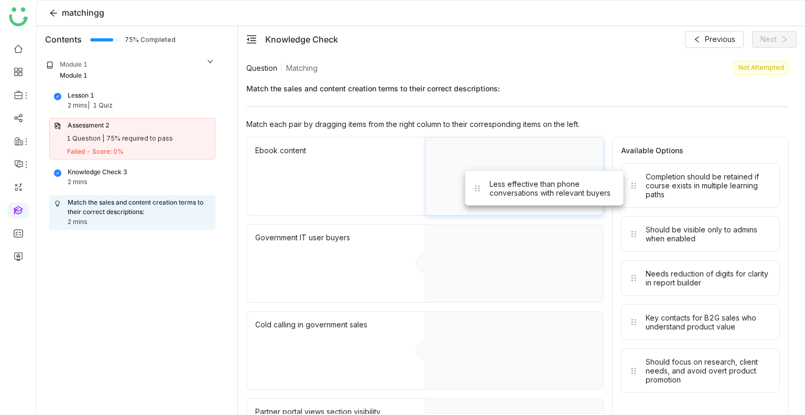
drag, startPoint x: 711, startPoint y: 171, endPoint x: 535, endPoint y: 167, distance: 175.2
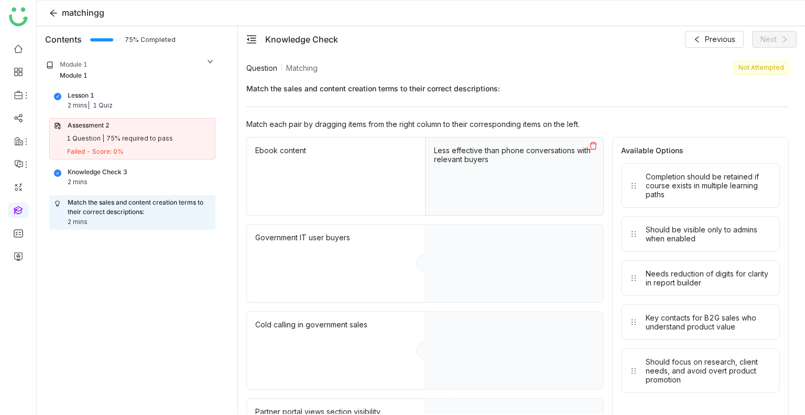
drag, startPoint x: 704, startPoint y: 185, endPoint x: 513, endPoint y: 313, distance: 229.8
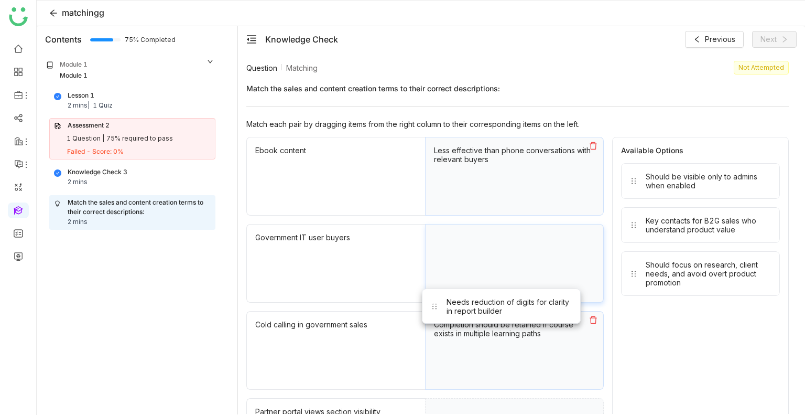
drag, startPoint x: 657, startPoint y: 224, endPoint x: 445, endPoint y: 310, distance: 228.6
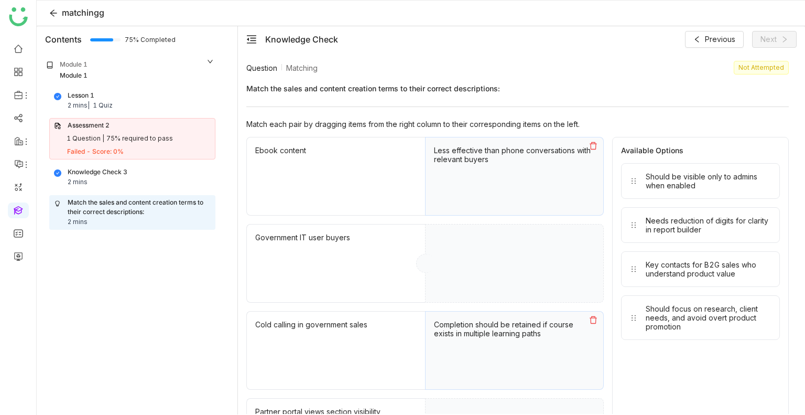
drag, startPoint x: 664, startPoint y: 174, endPoint x: 440, endPoint y: 266, distance: 242.4
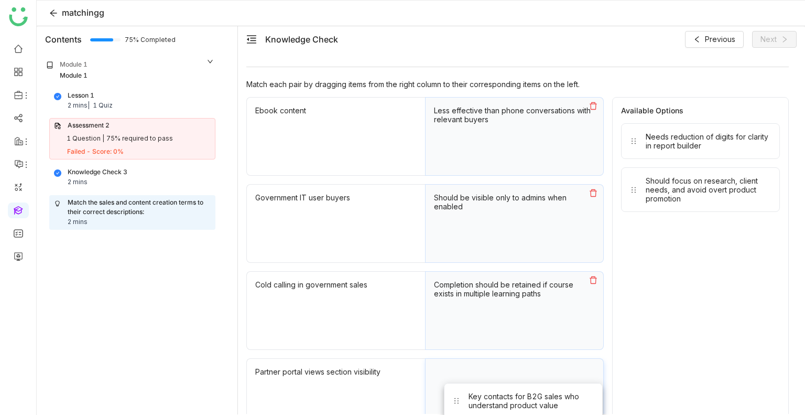
drag, startPoint x: 644, startPoint y: 236, endPoint x: 465, endPoint y: 404, distance: 245.6
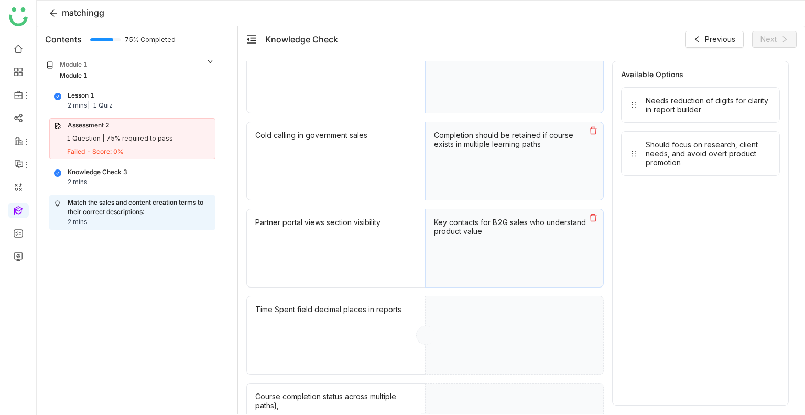
scroll to position [195, 0]
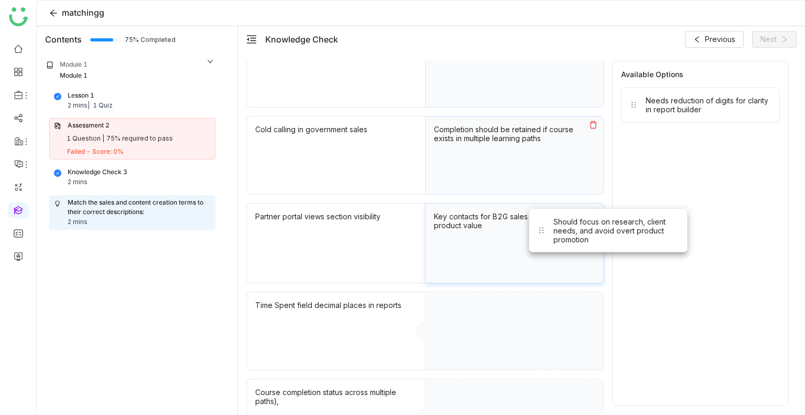
drag, startPoint x: 663, startPoint y: 157, endPoint x: 505, endPoint y: 331, distance: 234.6
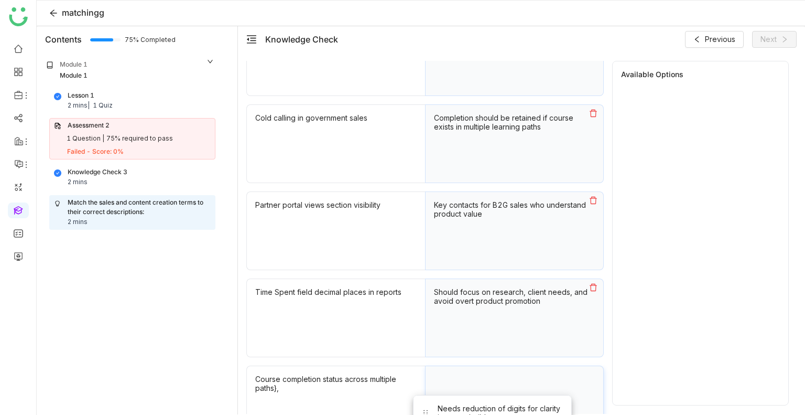
drag, startPoint x: 671, startPoint y: 108, endPoint x: 461, endPoint y: 394, distance: 354.9
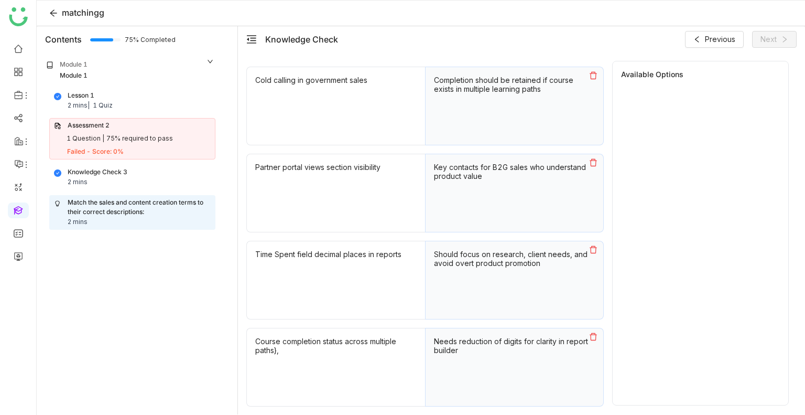
scroll to position [0, 0]
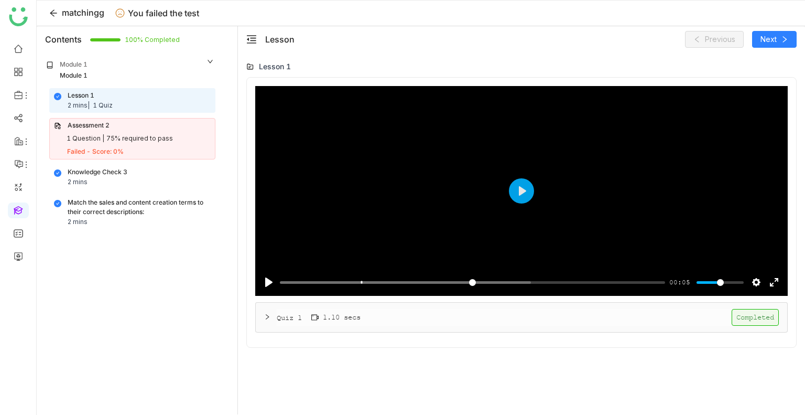
click at [111, 144] on div "Assessment 2 1 Question | 75% required to pass Failed - Score: 0%" at bounding box center [132, 138] width 166 height 41
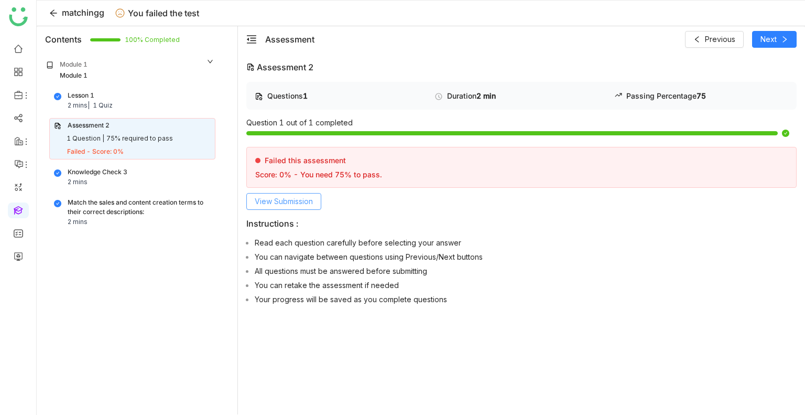
click at [276, 208] on button "View Submission" at bounding box center [283, 201] width 75 height 17
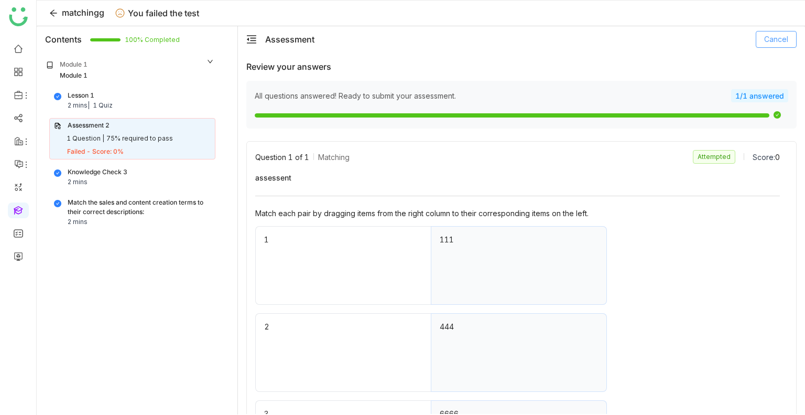
click at [777, 41] on span "Cancel" at bounding box center [777, 40] width 24 height 12
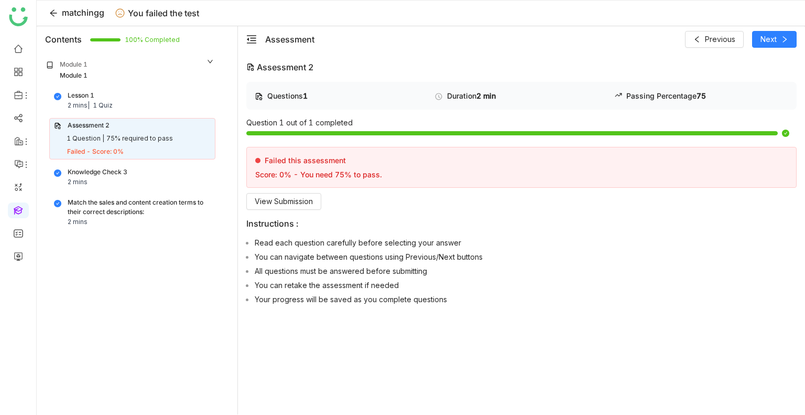
click at [19, 39] on ul at bounding box center [18, 153] width 36 height 238
click at [19, 44] on link at bounding box center [18, 48] width 9 height 9
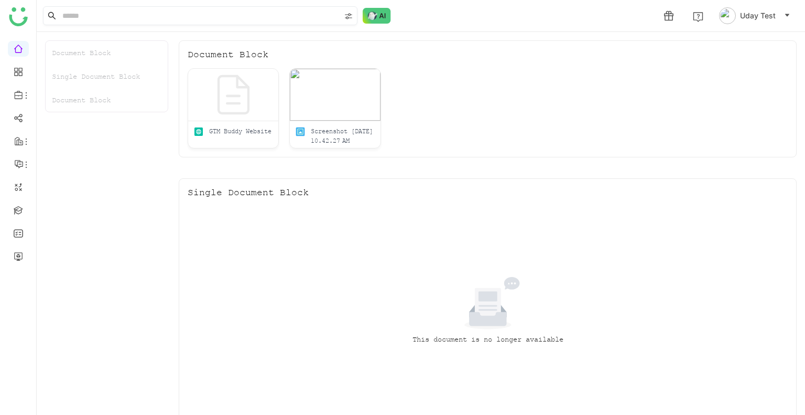
click at [356, 14] on div at bounding box center [349, 16] width 15 height 16
click at [371, 15] on img at bounding box center [377, 16] width 28 height 16
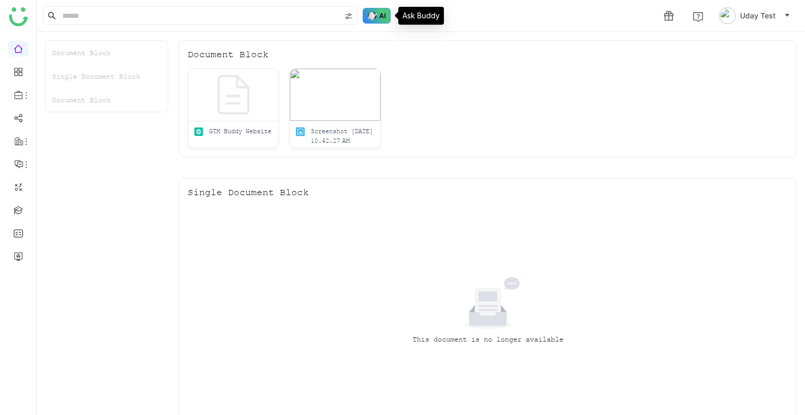
click at [371, 15] on img at bounding box center [377, 16] width 28 height 16
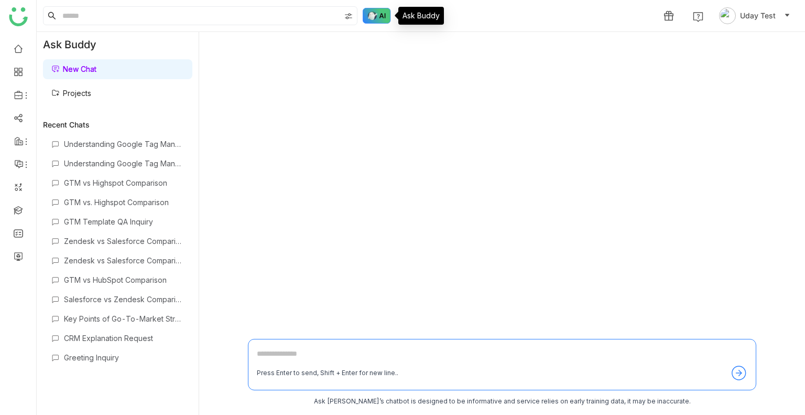
click at [371, 15] on img at bounding box center [377, 16] width 28 height 16
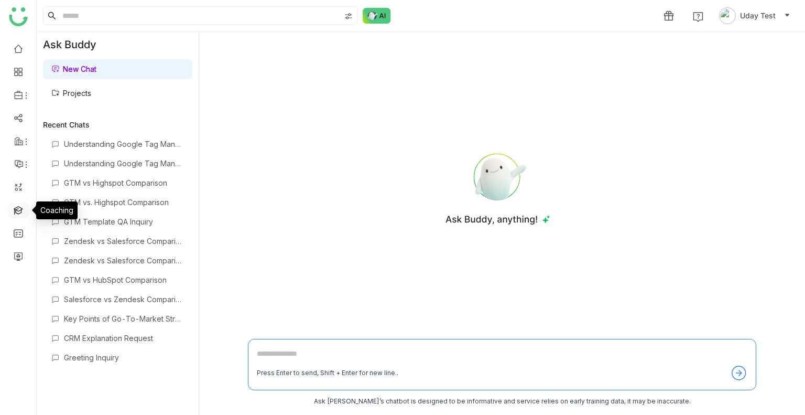
click at [18, 206] on link at bounding box center [18, 209] width 9 height 9
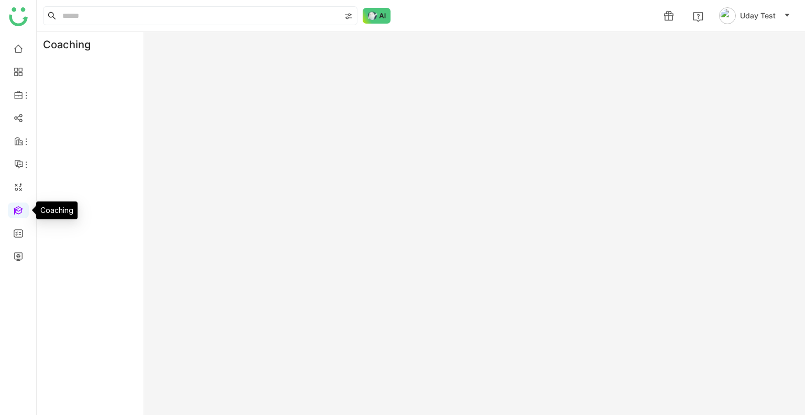
click at [18, 206] on link at bounding box center [18, 209] width 9 height 9
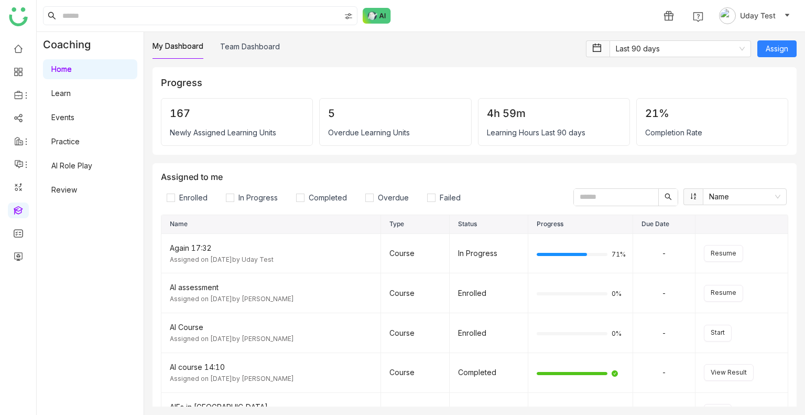
click at [70, 98] on link "Learn" at bounding box center [60, 93] width 19 height 9
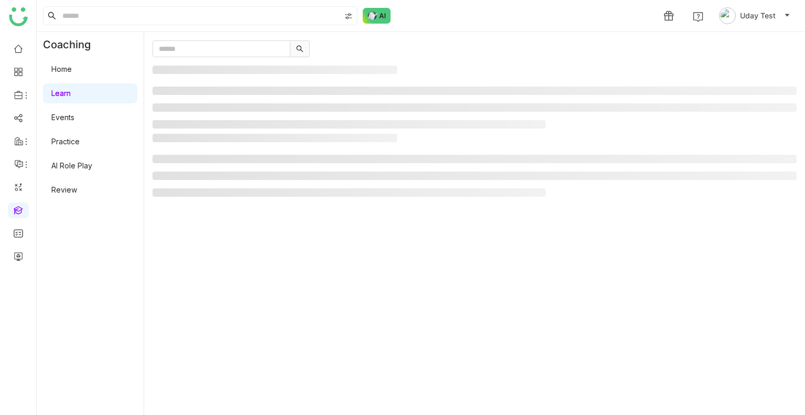
click at [70, 98] on link "Learn" at bounding box center [60, 93] width 19 height 9
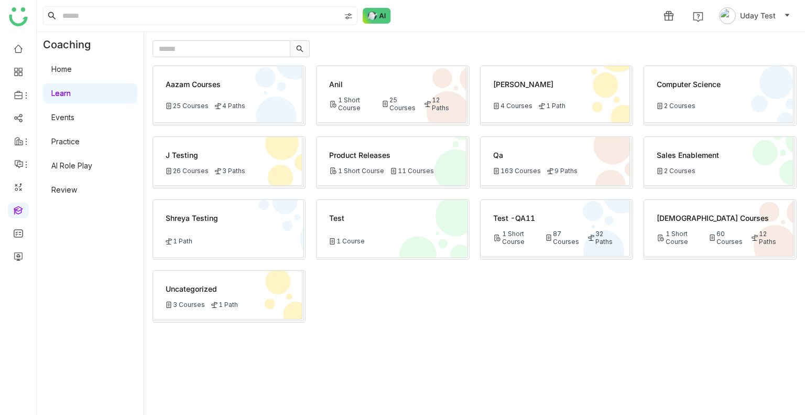
click at [573, 234] on div "87 Courses" at bounding box center [564, 238] width 37 height 16
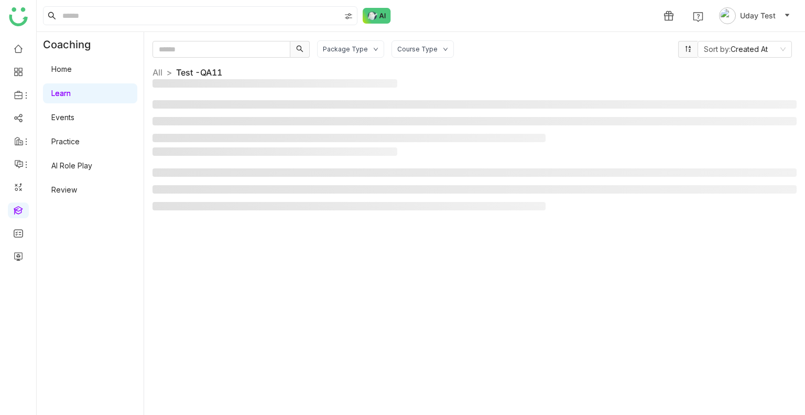
click at [573, 234] on div "Package Type Course Type Sort by: Created At All > Test -QA11 >" at bounding box center [475, 223] width 644 height 366
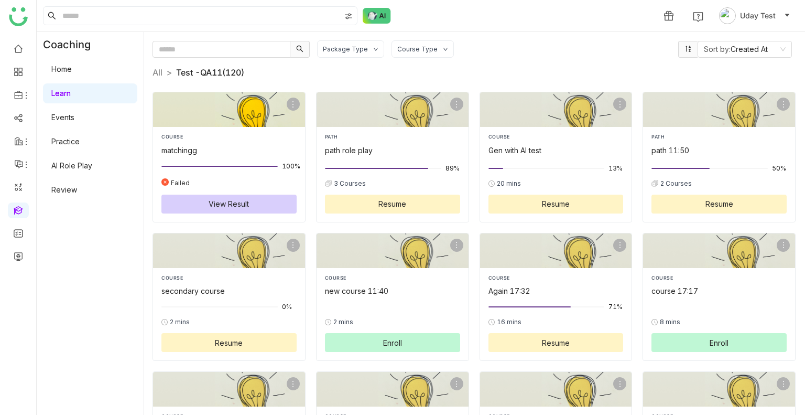
click at [271, 135] on div "COURSE" at bounding box center [229, 136] width 135 height 7
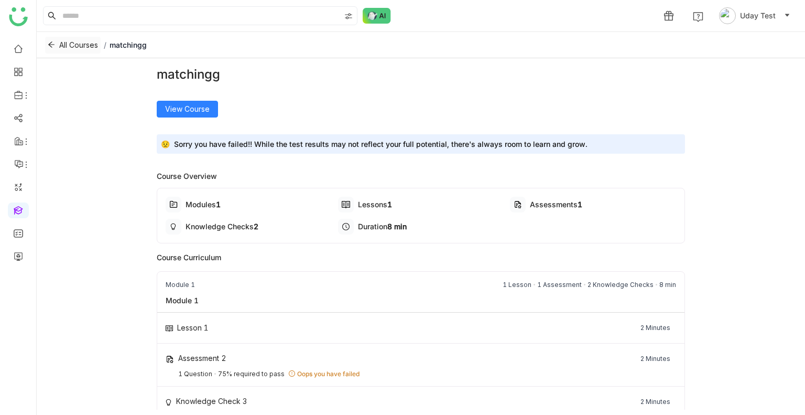
click at [76, 47] on span "All Courses" at bounding box center [78, 45] width 39 height 12
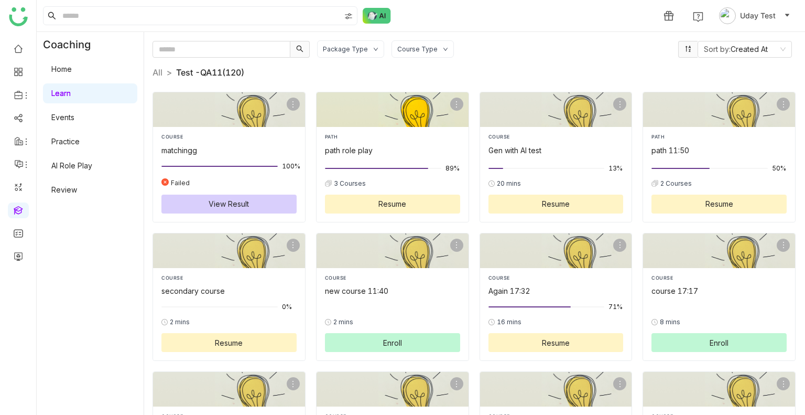
click at [383, 154] on div "path role play" at bounding box center [392, 150] width 135 height 11
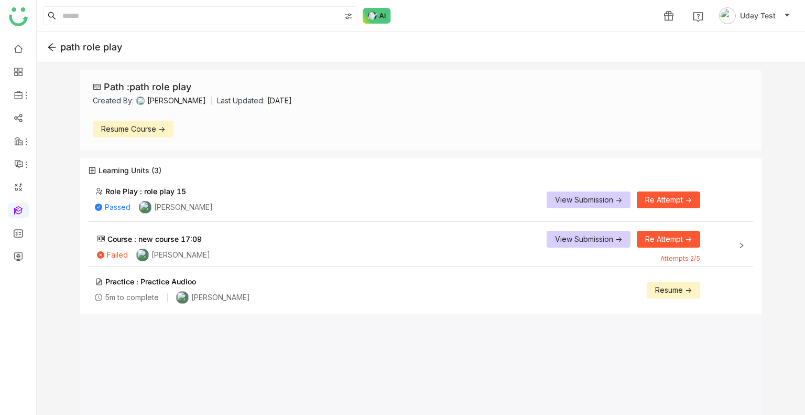
click at [665, 286] on span "Resume ->" at bounding box center [673, 290] width 37 height 12
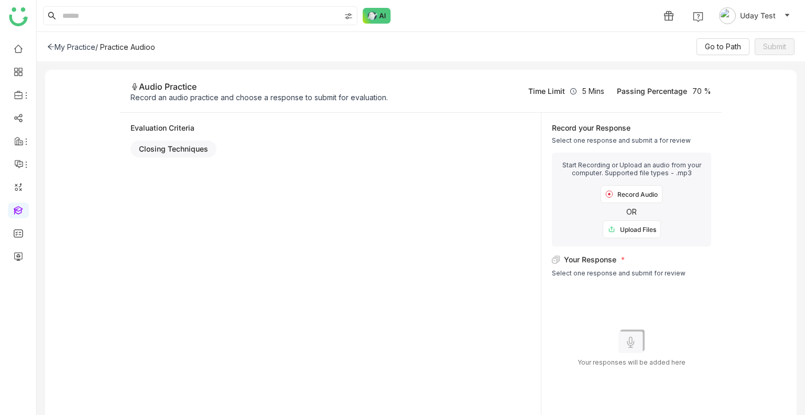
click at [628, 229] on div "Upload Files" at bounding box center [632, 229] width 58 height 18
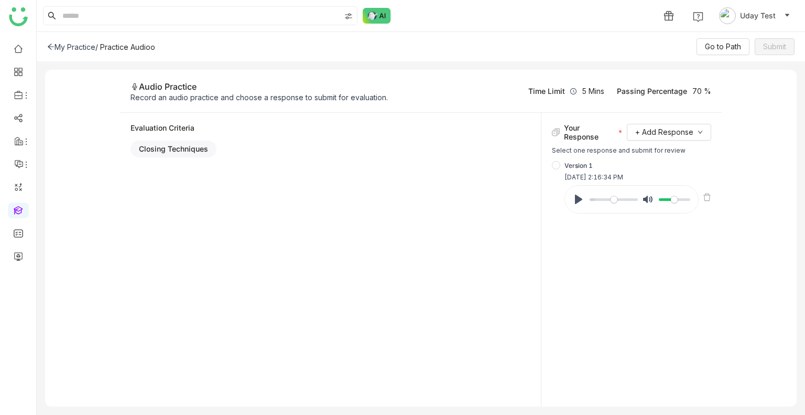
click at [702, 195] on div "Pause Play % buffered 00:00 Unmute Mute" at bounding box center [638, 197] width 146 height 33
click at [556, 167] on div "Your Response + Add Response Select one response and submit for review Version …" at bounding box center [631, 260] width 180 height 294
click at [561, 170] on div "Version 1 Sep 5, 2025 2:16:34 PM" at bounding box center [631, 169] width 159 height 21
drag, startPoint x: 701, startPoint y: 197, endPoint x: 707, endPoint y: 198, distance: 6.4
click at [707, 198] on div "Pause Play % buffered 00:42 Unmute Mute" at bounding box center [638, 197] width 146 height 33
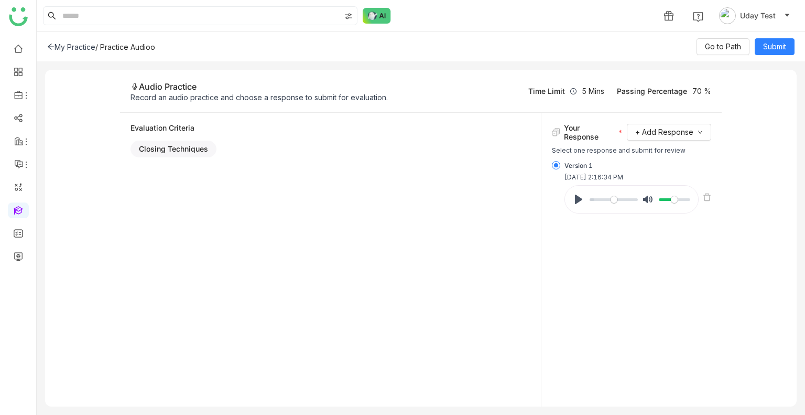
click at [707, 198] on icon at bounding box center [707, 197] width 8 height 8
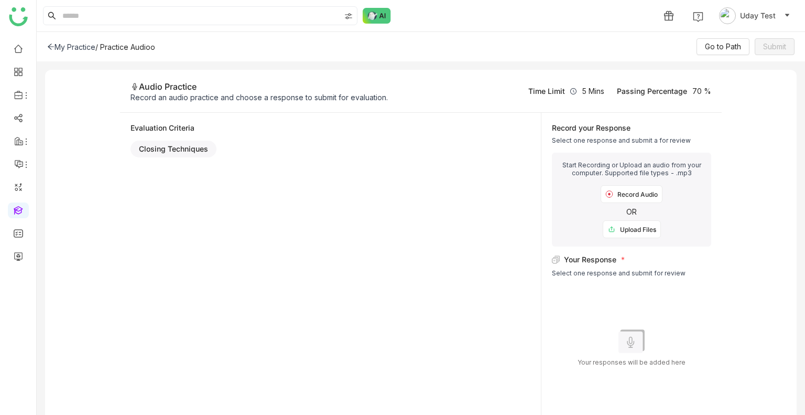
click at [645, 228] on div "Upload Files" at bounding box center [632, 229] width 58 height 18
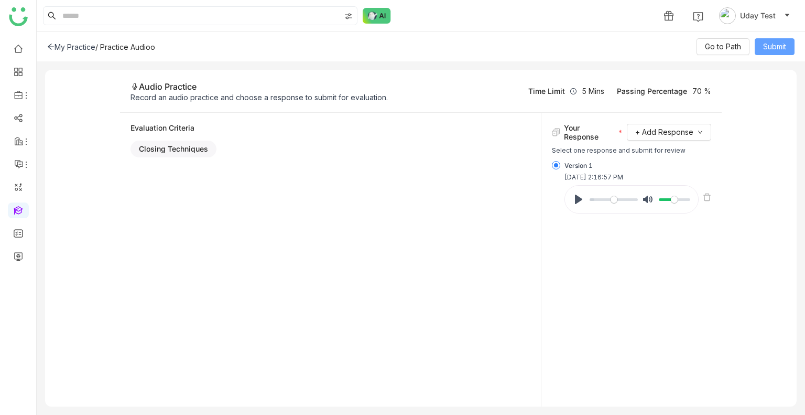
click at [769, 50] on span "Submit" at bounding box center [774, 47] width 23 height 12
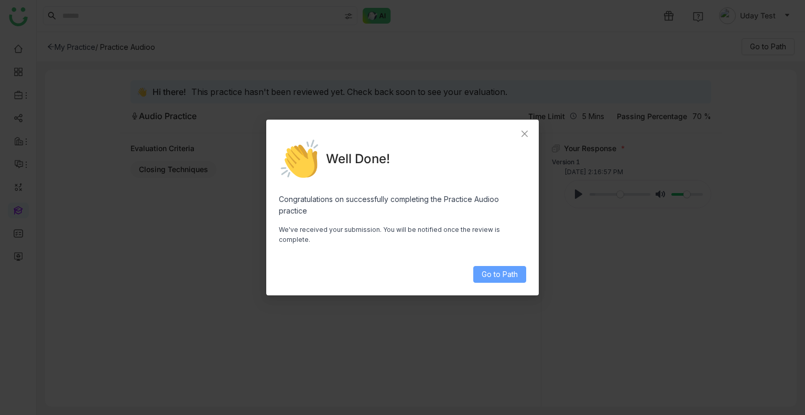
click at [506, 273] on span "Go to Path" at bounding box center [500, 274] width 36 height 12
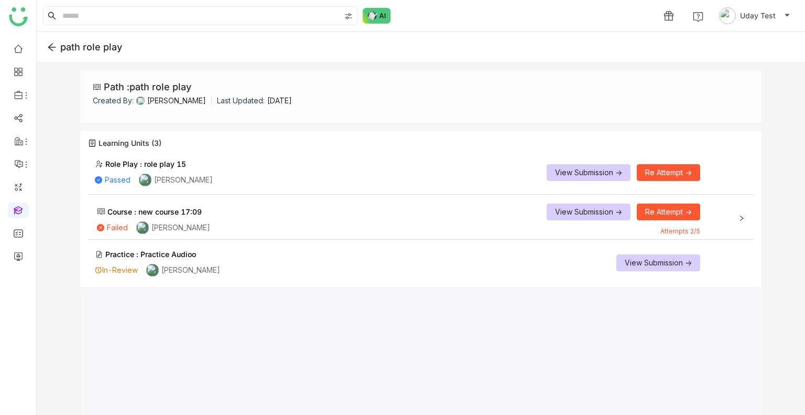
click at [651, 266] on span "View Submission ->" at bounding box center [658, 263] width 67 height 12
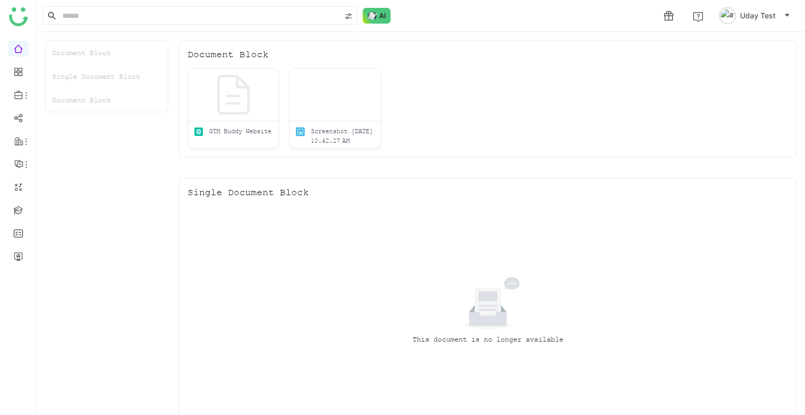
click at [763, 15] on span "Uday Test" at bounding box center [758, 16] width 36 height 12
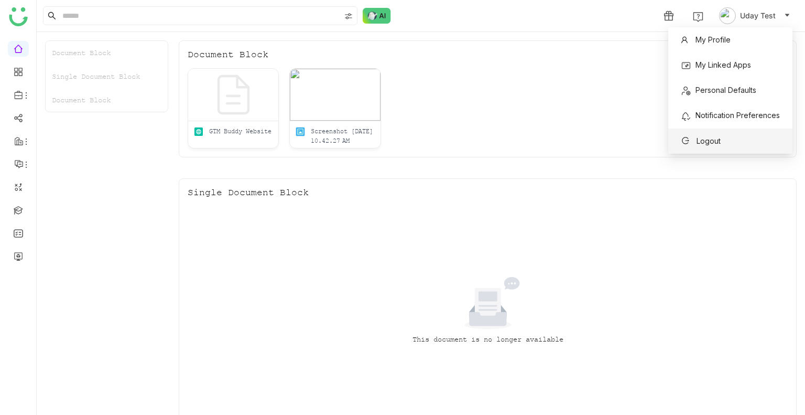
click at [705, 149] on li "Logout" at bounding box center [731, 140] width 124 height 25
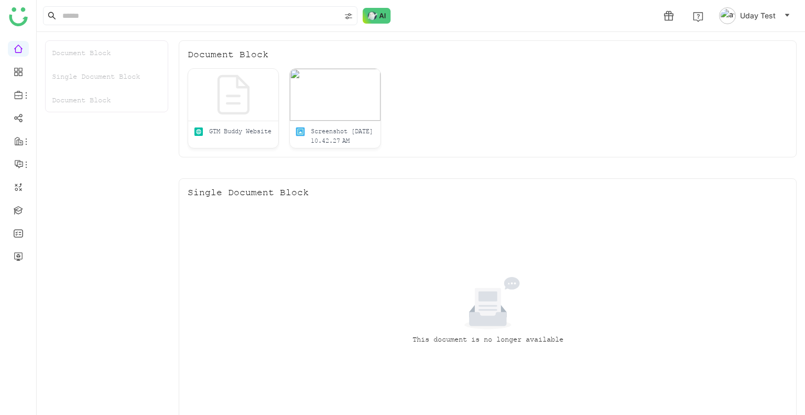
click at [755, 12] on span "Uday Test" at bounding box center [758, 16] width 36 height 12
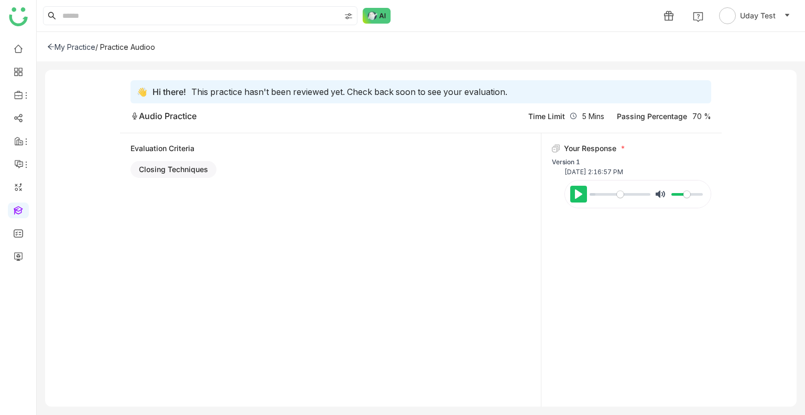
click at [573, 201] on button "Pause Play" at bounding box center [579, 194] width 17 height 17
type input "****"
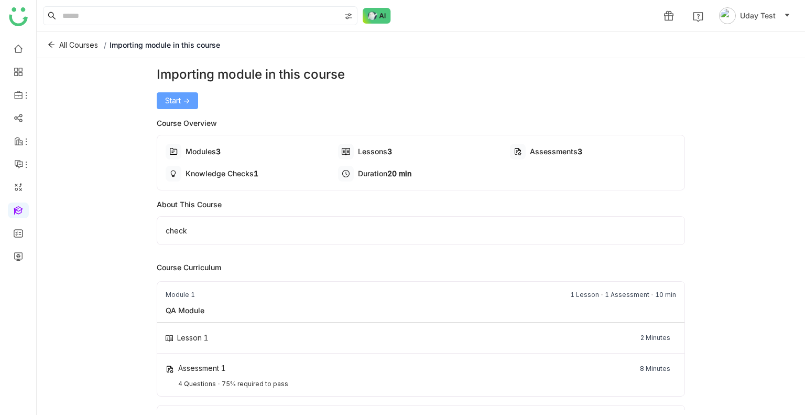
click at [180, 103] on span "Start ->" at bounding box center [177, 101] width 25 height 12
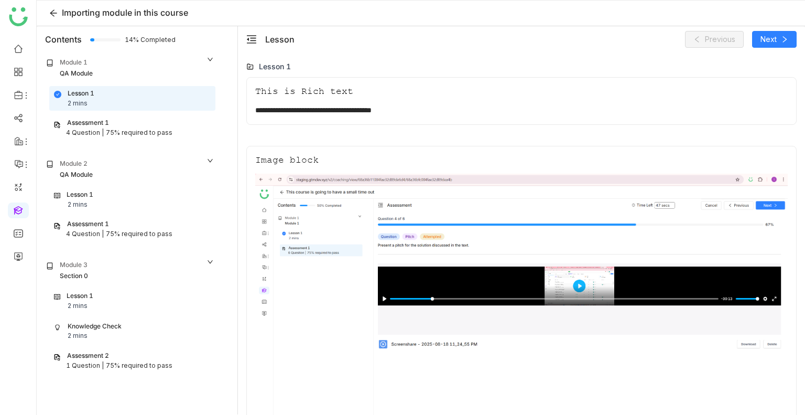
scroll to position [38, 0]
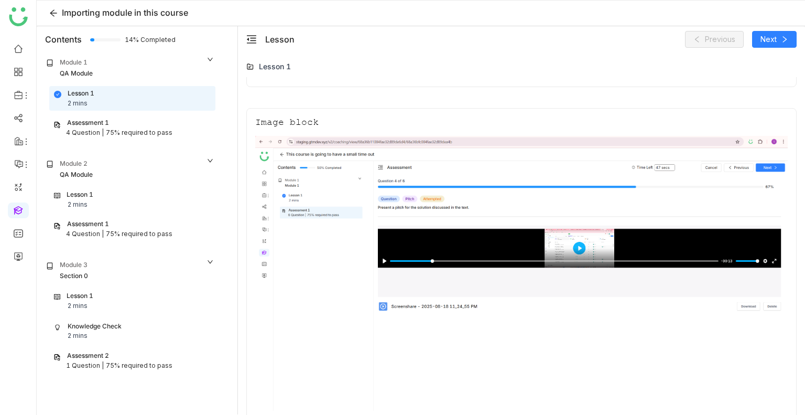
click at [145, 125] on div "Assessment 1" at bounding box center [132, 123] width 158 height 10
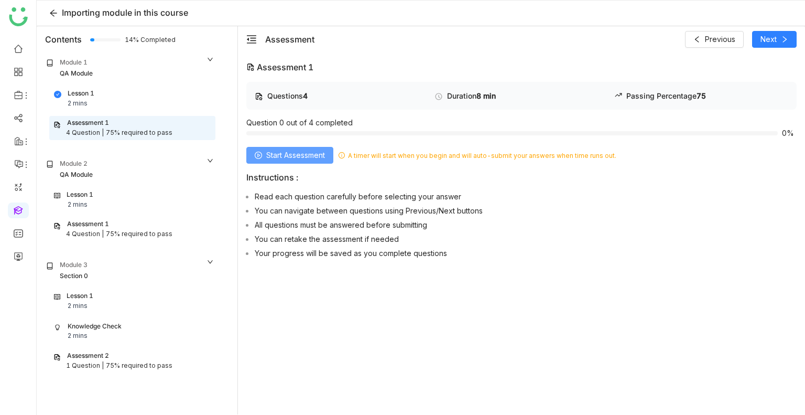
click at [271, 163] on button "Start Assessment" at bounding box center [289, 155] width 87 height 17
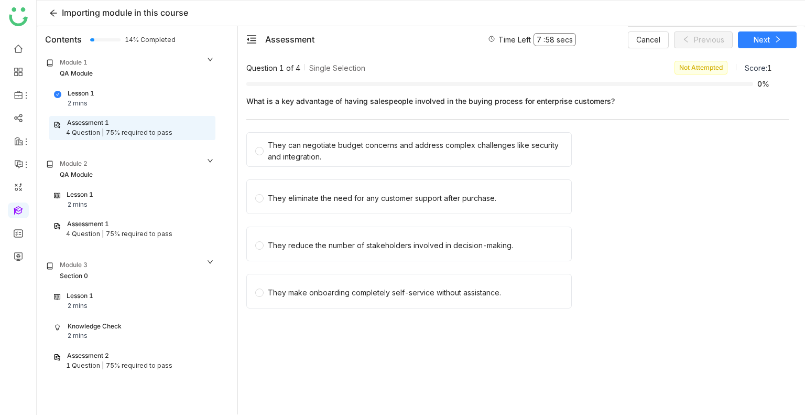
click at [271, 163] on div "They can negotiate budget concerns and address complex challenges like security…" at bounding box center [409, 149] width 326 height 35
click at [276, 159] on div "They can negotiate budget concerns and address complex challenges like security…" at bounding box center [415, 150] width 295 height 23
click at [765, 32] on button "Next" at bounding box center [767, 39] width 59 height 17
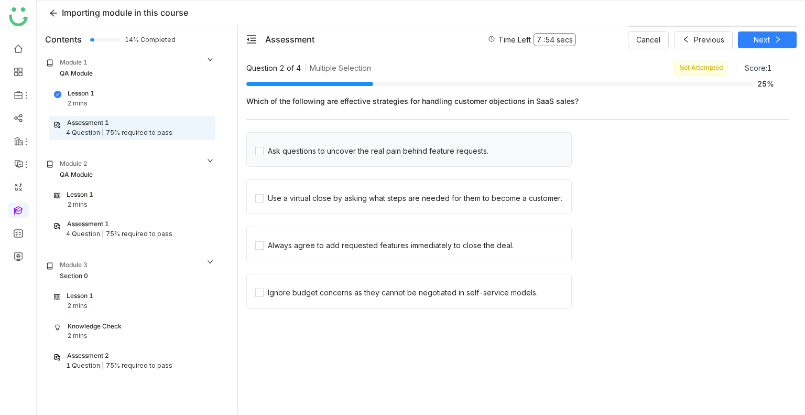
click at [405, 160] on div "Ask questions to uncover the real pain behind feature requests." at bounding box center [409, 149] width 326 height 35
click at [399, 148] on div "Ask questions to uncover the real pain behind feature requests." at bounding box center [378, 151] width 221 height 12
click at [397, 200] on div "Use a virtual close by asking what steps are needed for them to become a custom…" at bounding box center [415, 198] width 295 height 12
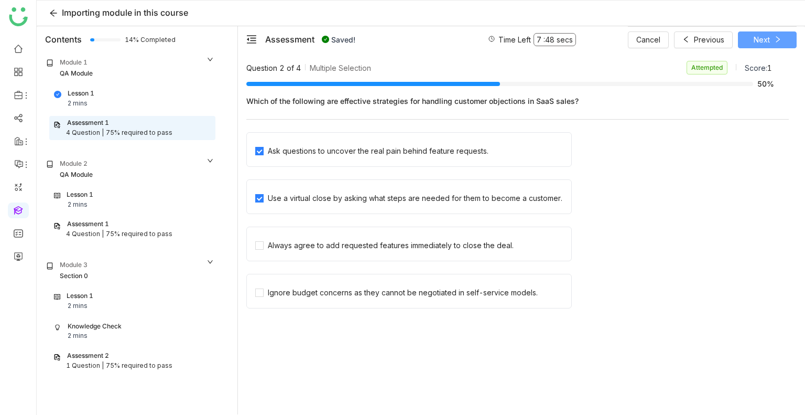
click at [760, 32] on button "Next" at bounding box center [767, 39] width 59 height 17
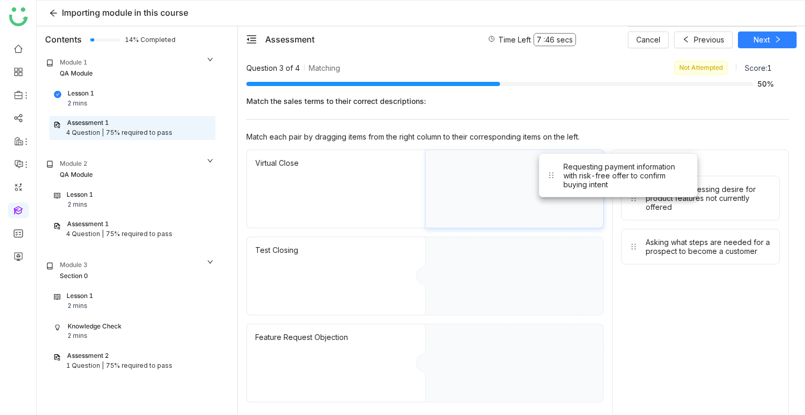
drag, startPoint x: 684, startPoint y: 205, endPoint x: 573, endPoint y: 192, distance: 111.4
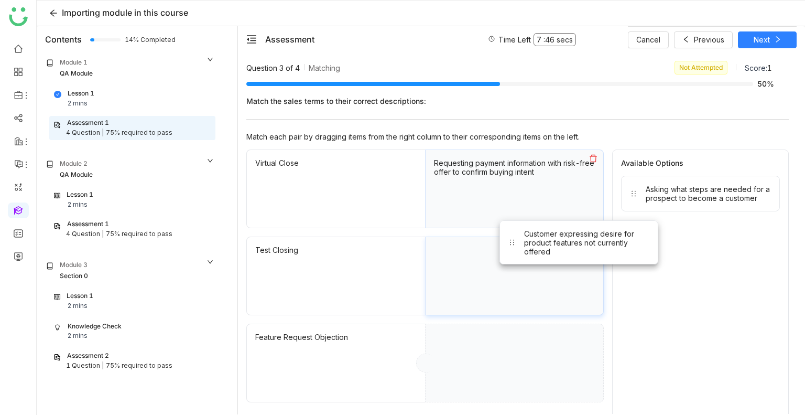
drag, startPoint x: 671, startPoint y: 210, endPoint x: 529, endPoint y: 268, distance: 154.0
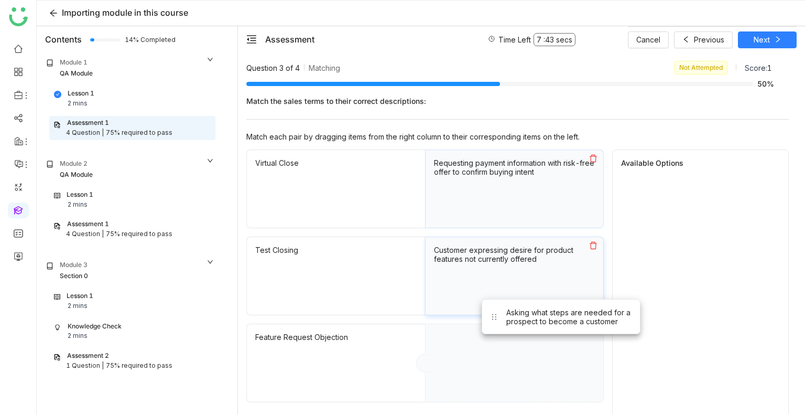
drag, startPoint x: 657, startPoint y: 194, endPoint x: 518, endPoint y: 318, distance: 186.8
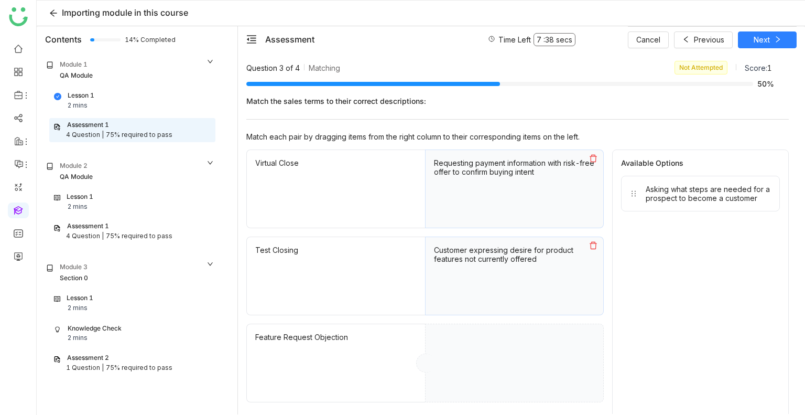
click at [186, 60] on div "Module 1" at bounding box center [130, 65] width 168 height 11
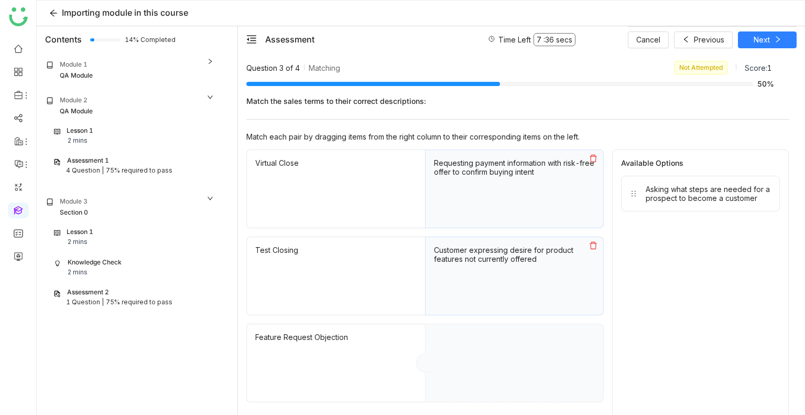
click at [180, 98] on div "Module 2" at bounding box center [130, 100] width 168 height 11
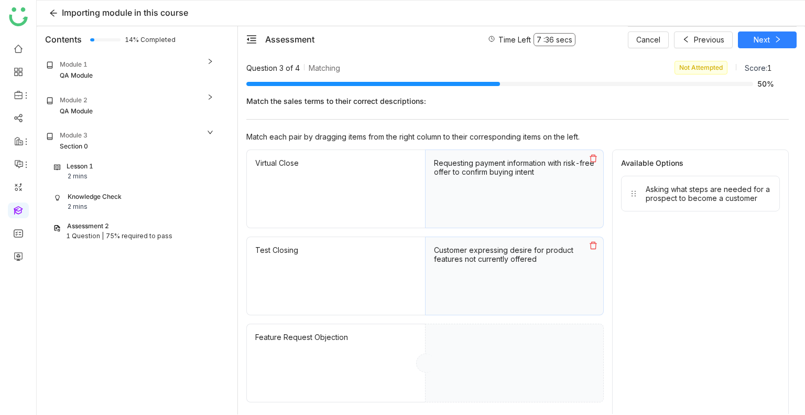
click at [164, 136] on div "Module 3" at bounding box center [130, 136] width 168 height 11
click at [162, 131] on div "Module 3" at bounding box center [130, 136] width 168 height 11
click at [148, 102] on div "Module 2" at bounding box center [130, 100] width 168 height 11
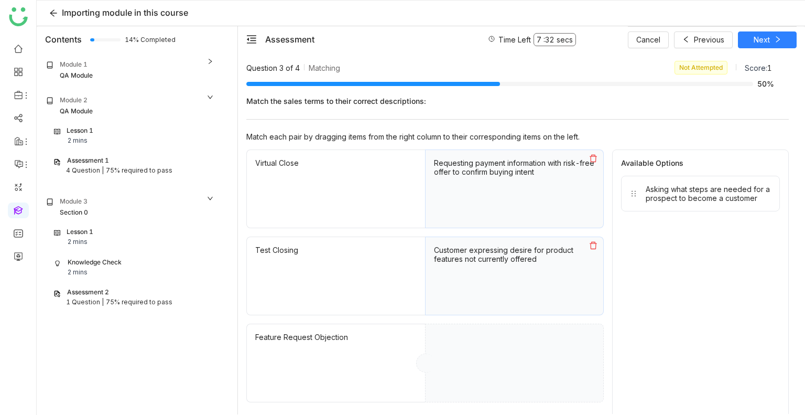
click at [133, 57] on div "Module 1 QA Module" at bounding box center [130, 70] width 175 height 27
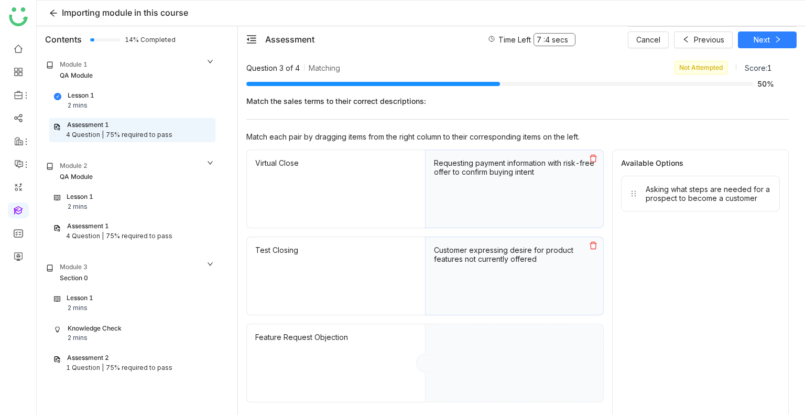
click at [805, 322] on div "Question 3 of 4 Matching Not Attempted Score: 1 50% Match the sales terms to th…" at bounding box center [521, 232] width 567 height 361
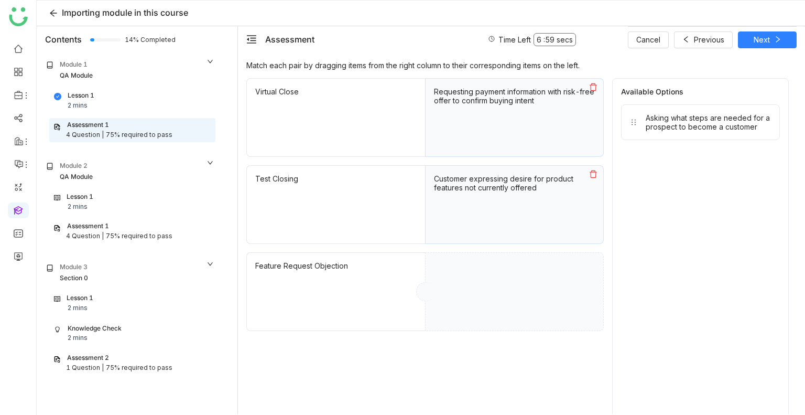
scroll to position [88, 0]
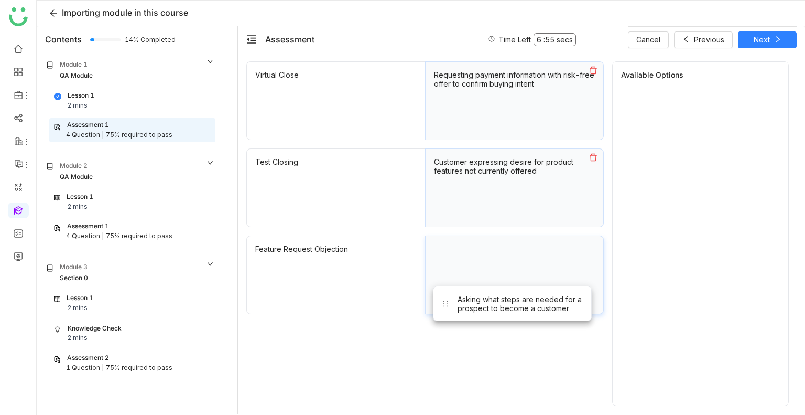
drag, startPoint x: 674, startPoint y: 98, endPoint x: 488, endPoint y: 266, distance: 251.0
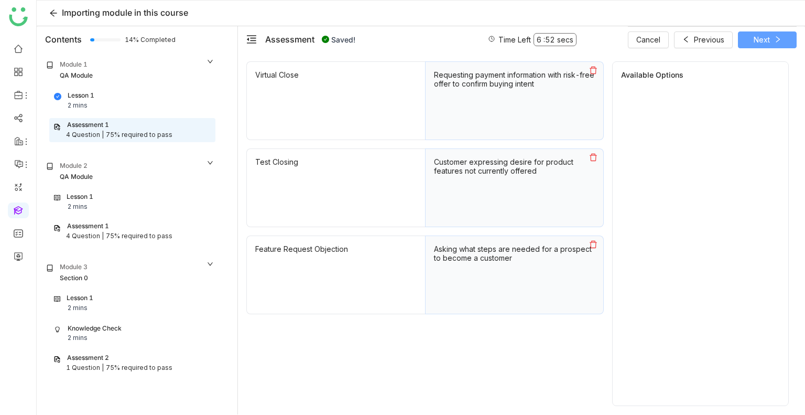
click at [770, 33] on button "Next" at bounding box center [767, 39] width 59 height 17
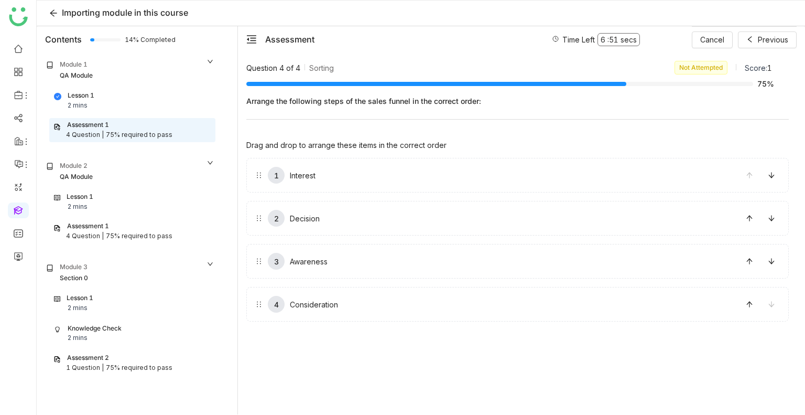
drag, startPoint x: 392, startPoint y: 167, endPoint x: 379, endPoint y: 241, distance: 74.6
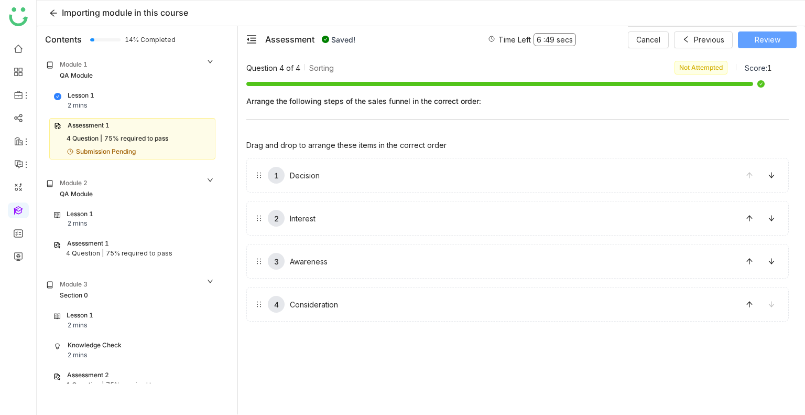
click at [762, 38] on span "Review" at bounding box center [768, 40] width 26 height 12
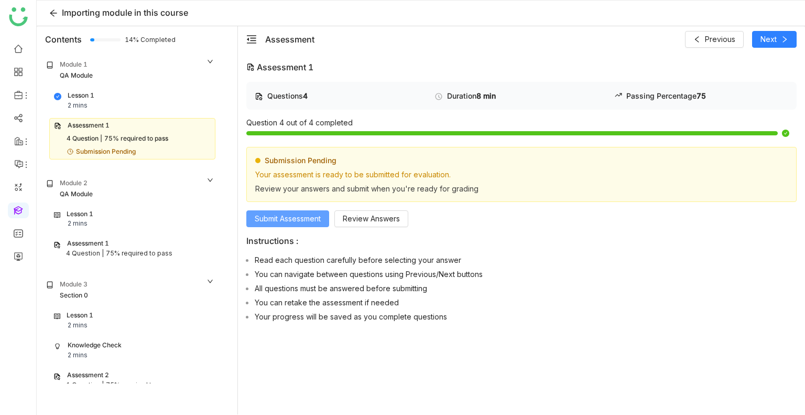
click at [270, 218] on span "Submit Assessment" at bounding box center [288, 219] width 66 height 12
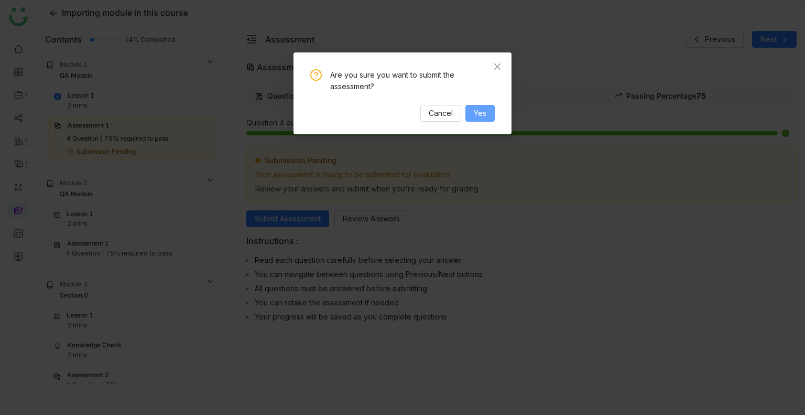
click at [481, 110] on span "Yes" at bounding box center [480, 113] width 13 height 12
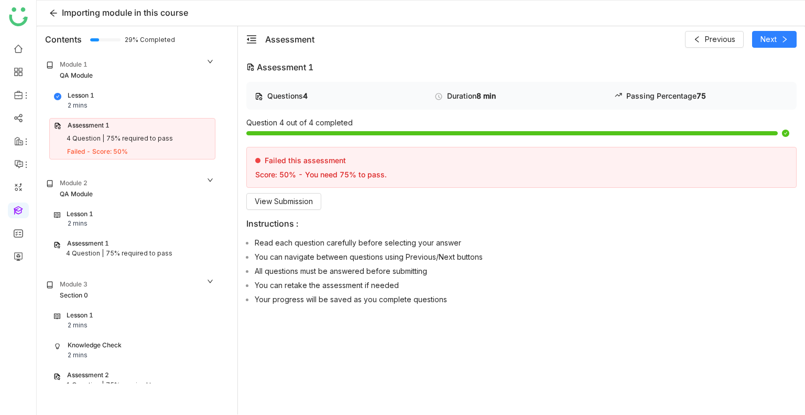
click at [109, 191] on div "QA Module" at bounding box center [130, 194] width 168 height 10
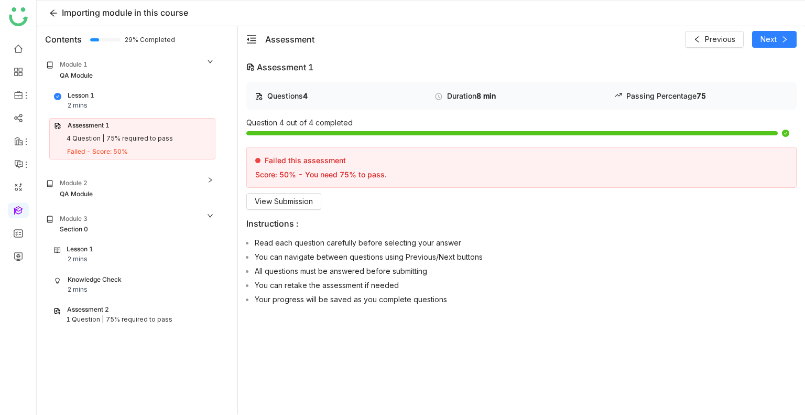
click at [110, 191] on div "QA Module" at bounding box center [130, 194] width 168 height 10
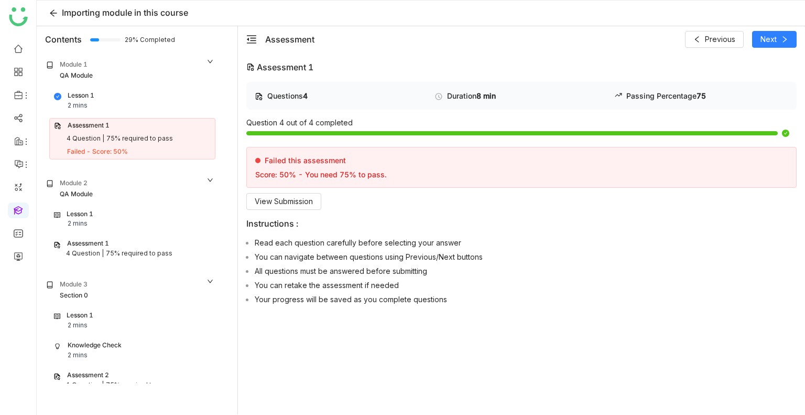
click at [103, 322] on div "Lesson 1 2 mins" at bounding box center [132, 320] width 157 height 20
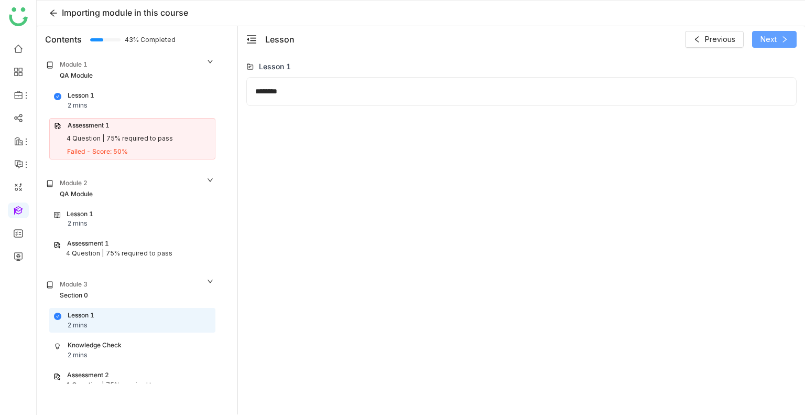
click at [766, 43] on span "Next" at bounding box center [769, 40] width 16 height 12
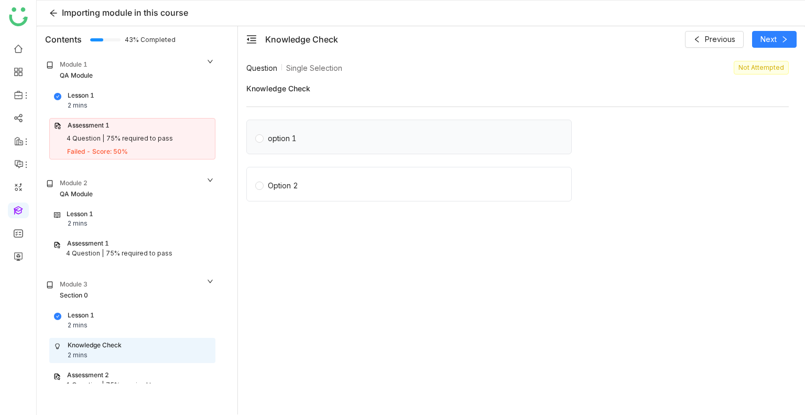
drag, startPoint x: 499, startPoint y: 134, endPoint x: 279, endPoint y: 141, distance: 219.8
click at [279, 141] on label "option 1" at bounding box center [411, 137] width 312 height 15
click at [279, 141] on div "option 1" at bounding box center [282, 139] width 29 height 12
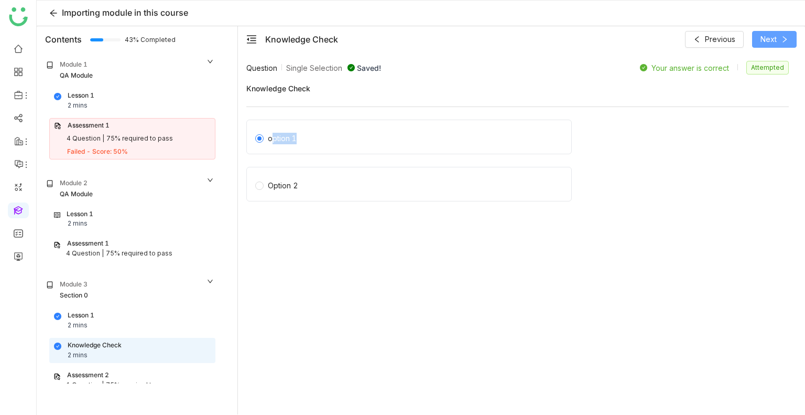
click at [768, 44] on span "Next" at bounding box center [769, 40] width 16 height 12
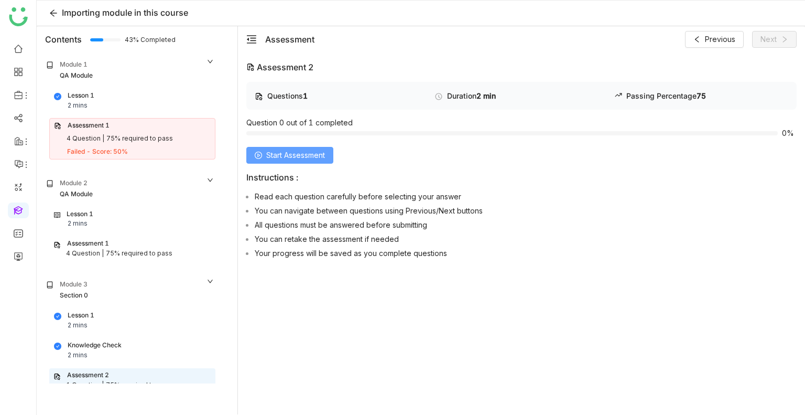
click at [325, 154] on span "Start Assessment" at bounding box center [295, 155] width 59 height 12
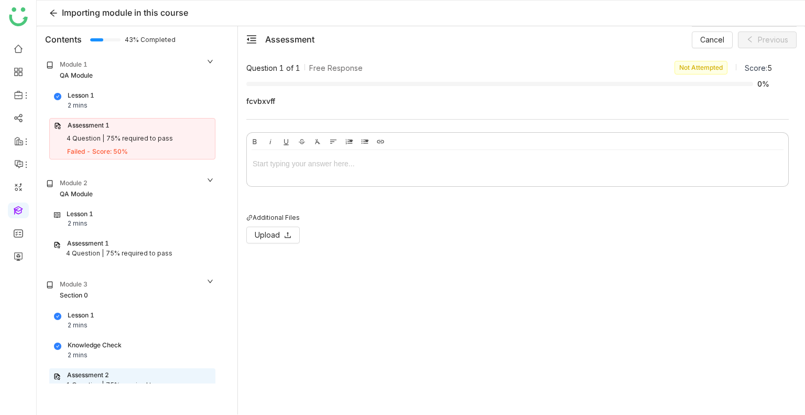
click at [340, 176] on div at bounding box center [518, 165] width 542 height 31
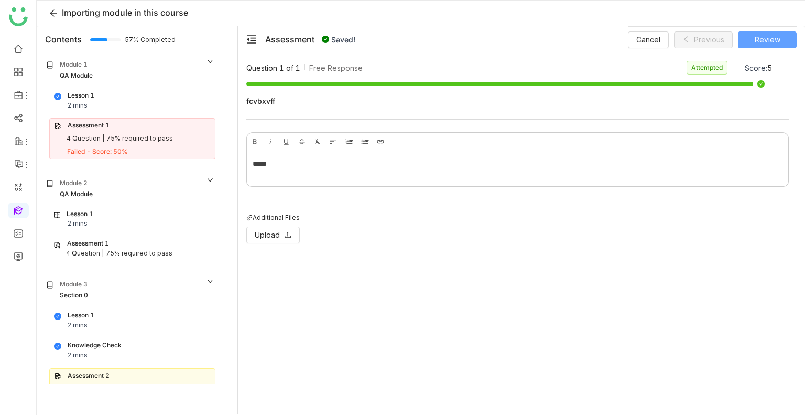
click at [772, 37] on span "Review" at bounding box center [768, 40] width 26 height 12
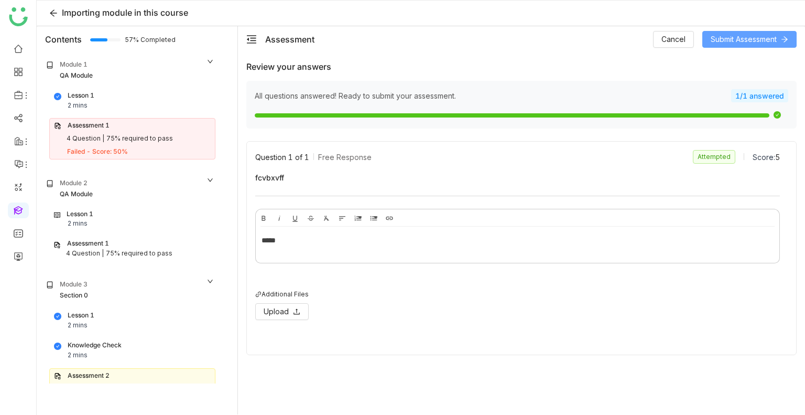
click at [719, 43] on span "Submit Assessment" at bounding box center [744, 40] width 66 height 12
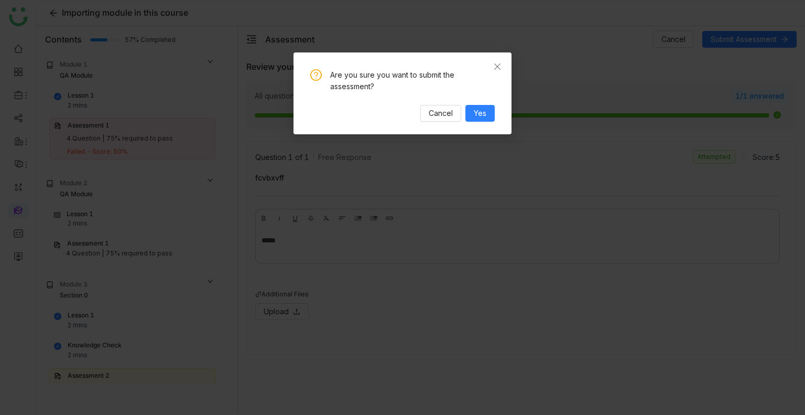
click at [477, 122] on div "Are you sure you want to submit the assessment? Cancel Yes" at bounding box center [403, 93] width 218 height 82
click at [477, 115] on span "Yes" at bounding box center [480, 113] width 13 height 12
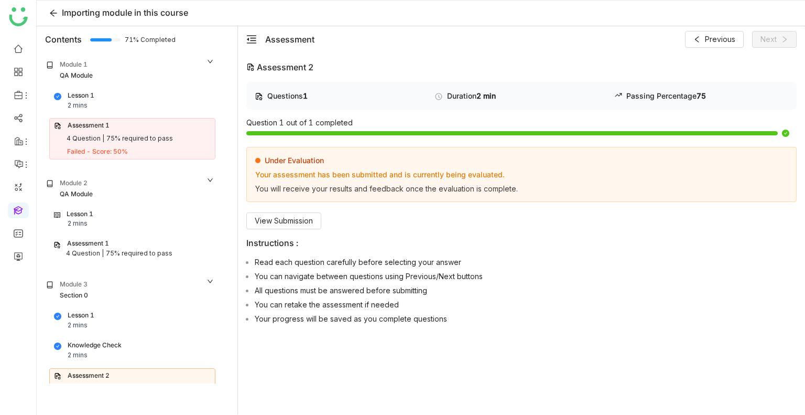
click at [97, 211] on div "Lesson 1 2 mins" at bounding box center [132, 219] width 157 height 20
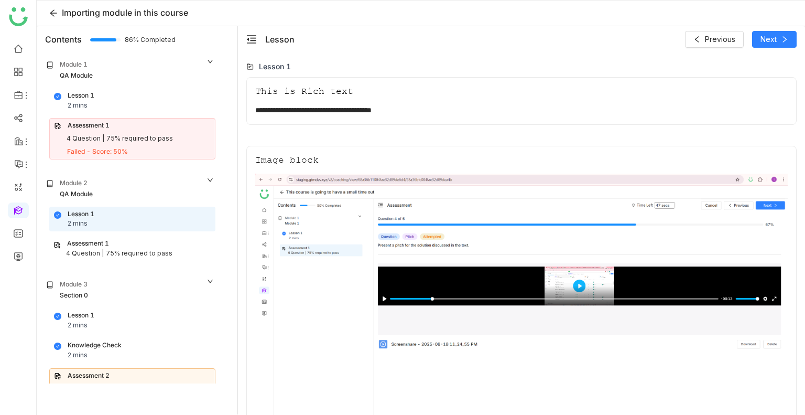
scroll to position [38, 0]
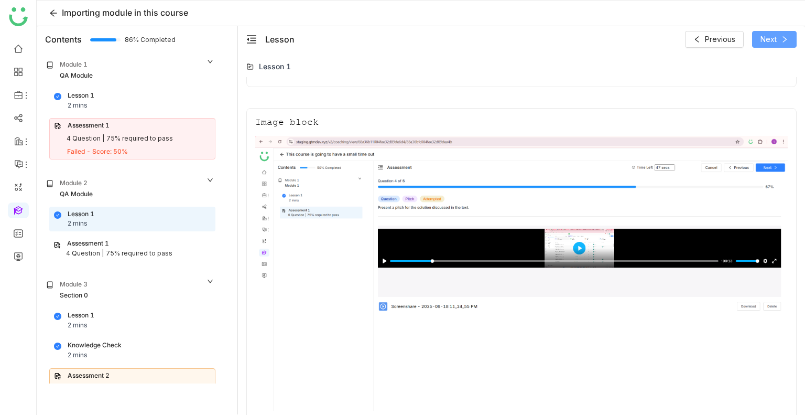
click at [760, 33] on button "Next" at bounding box center [774, 39] width 45 height 17
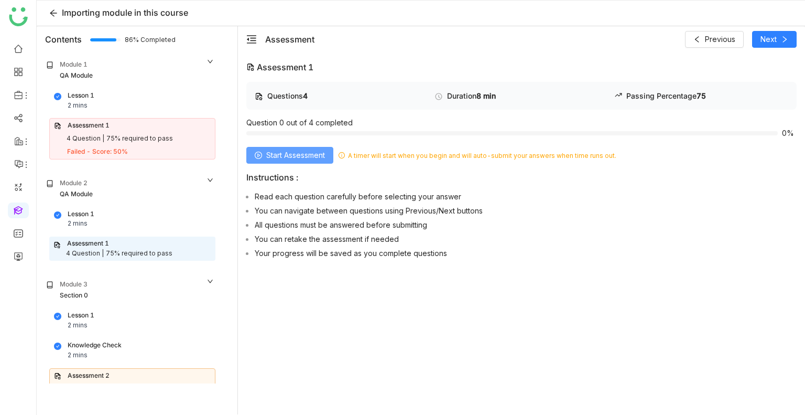
click at [304, 147] on button "Start Assessment" at bounding box center [289, 155] width 87 height 17
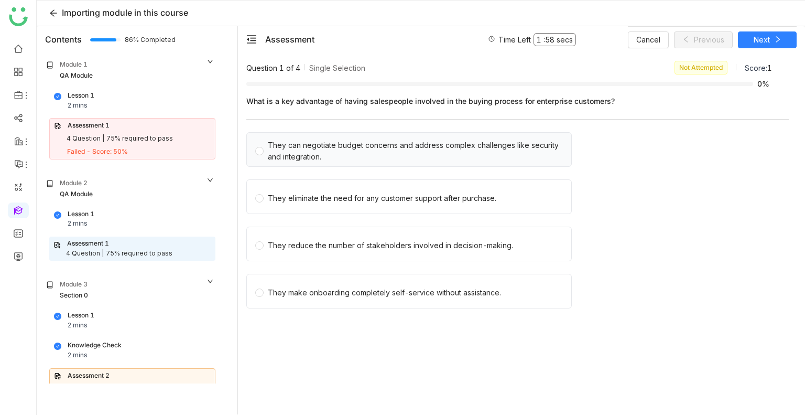
click at [347, 148] on div "They can negotiate budget concerns and address complex challenges like security…" at bounding box center [415, 150] width 295 height 23
click at [755, 36] on span "Next" at bounding box center [762, 40] width 16 height 12
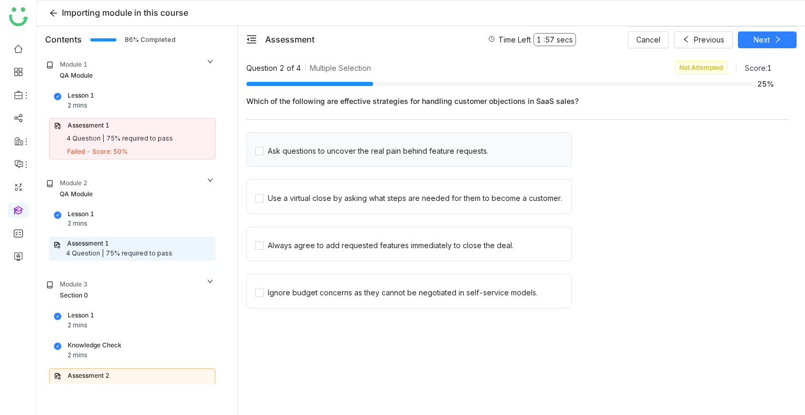
click at [313, 157] on div "Ask questions to uncover the real pain behind feature requests." at bounding box center [409, 149] width 326 height 35
click at [313, 150] on div "Ask questions to uncover the real pain behind feature requests." at bounding box center [378, 151] width 221 height 12
click at [770, 48] on div "Cancel Previous Next" at bounding box center [712, 39] width 169 height 26
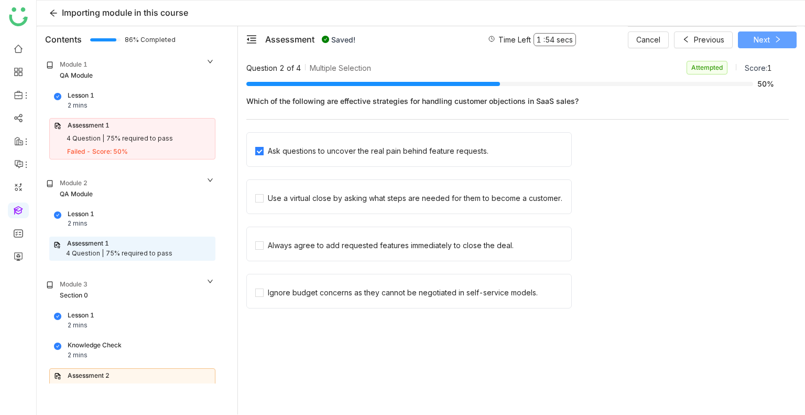
click at [767, 44] on span "Next" at bounding box center [762, 40] width 16 height 12
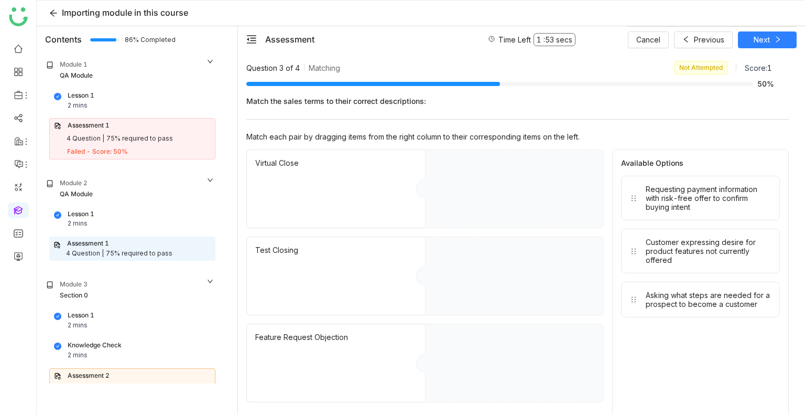
drag, startPoint x: 671, startPoint y: 187, endPoint x: 489, endPoint y: 197, distance: 182.3
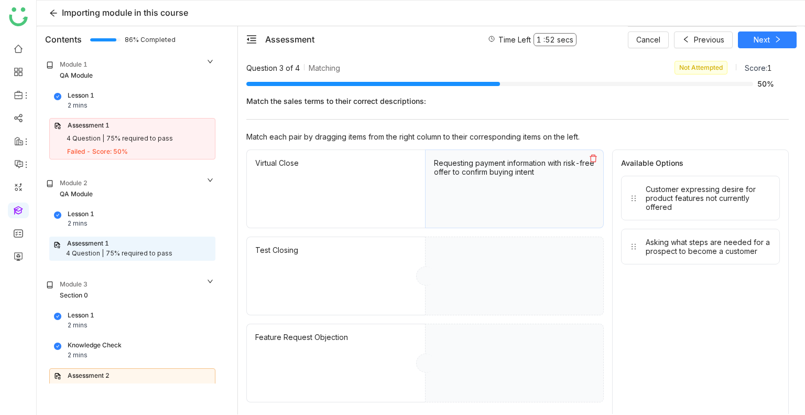
click at [655, 192] on div "Customer expressing desire for product features not currently offered" at bounding box center [708, 198] width 125 height 27
drag, startPoint x: 719, startPoint y: 245, endPoint x: 561, endPoint y: 268, distance: 159.5
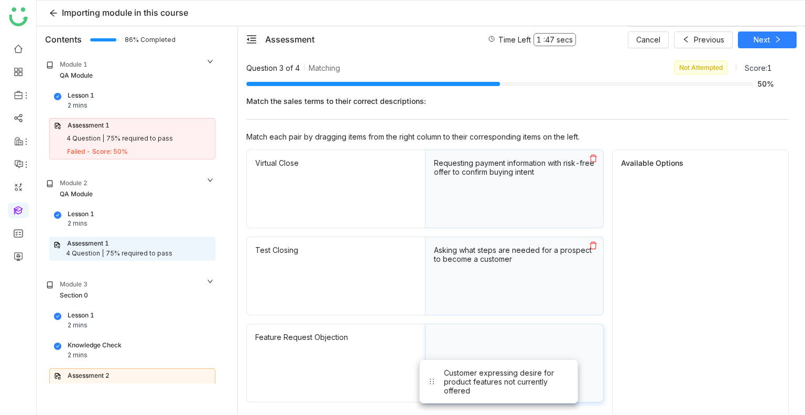
drag, startPoint x: 663, startPoint y: 200, endPoint x: 461, endPoint y: 385, distance: 273.5
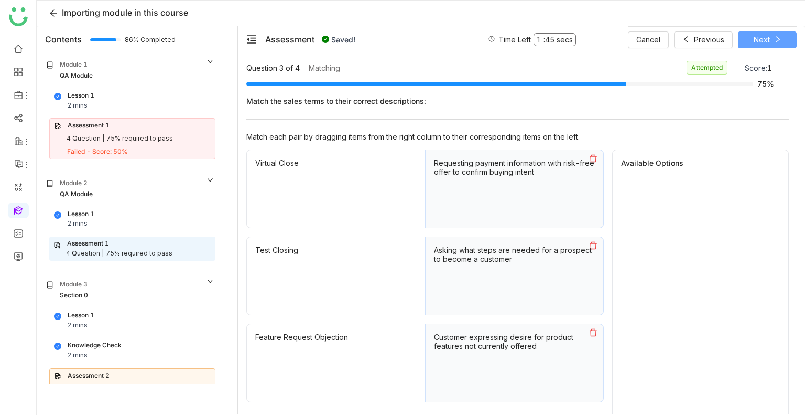
click at [759, 41] on span "Next" at bounding box center [762, 40] width 16 height 12
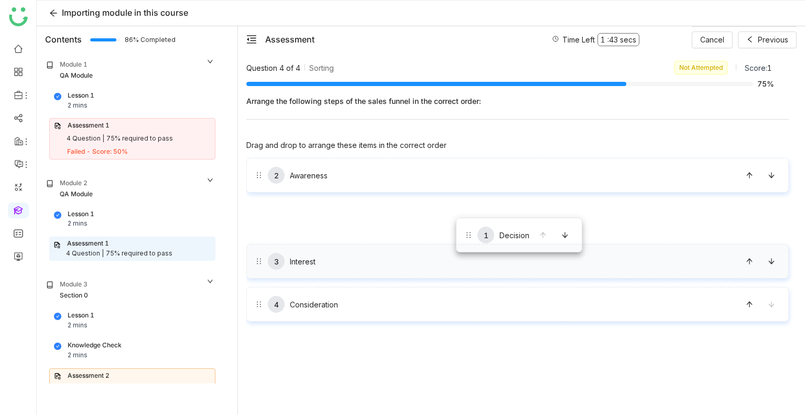
drag, startPoint x: 433, startPoint y: 184, endPoint x: 474, endPoint y: 257, distance: 84.5
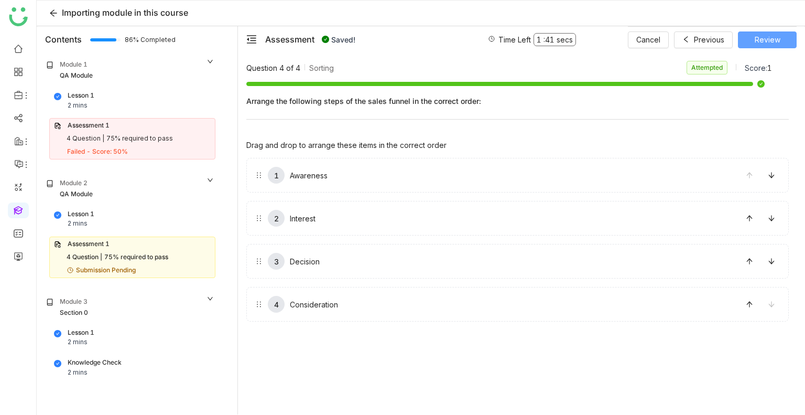
click at [747, 46] on button "Review" at bounding box center [767, 39] width 59 height 17
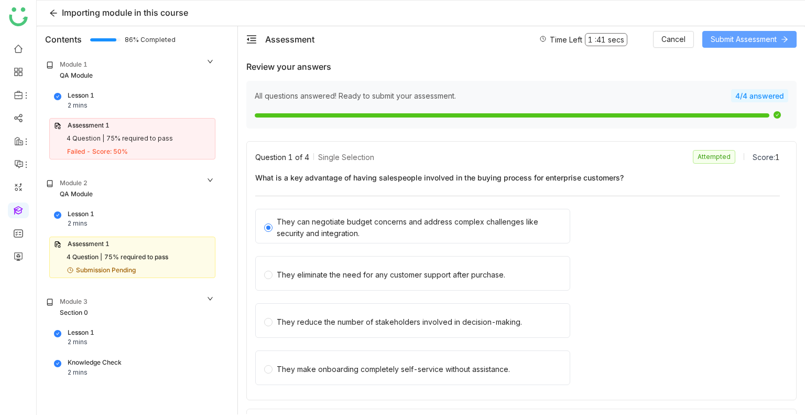
click at [739, 36] on span "Submit Assessment" at bounding box center [744, 40] width 66 height 12
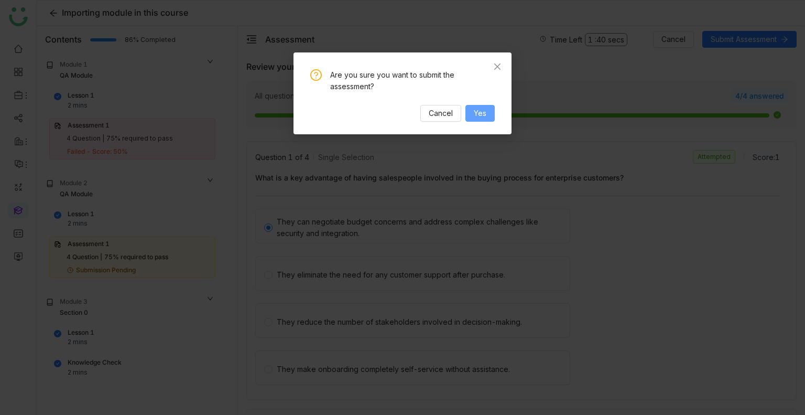
click at [487, 115] on button "Yes" at bounding box center [480, 113] width 29 height 17
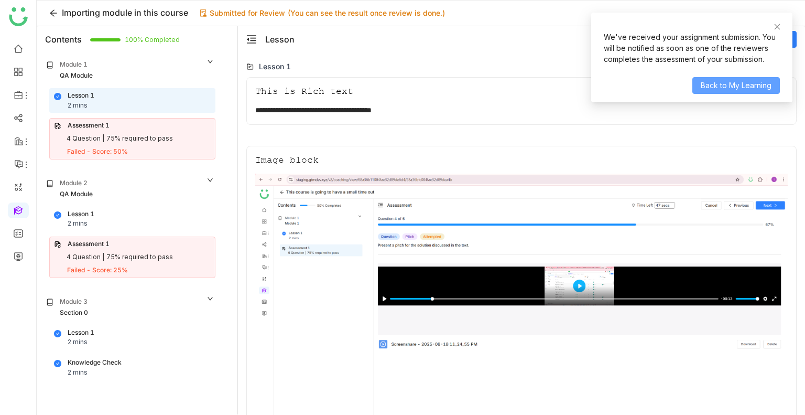
click at [723, 82] on span "Back to My Learning" at bounding box center [736, 86] width 71 height 12
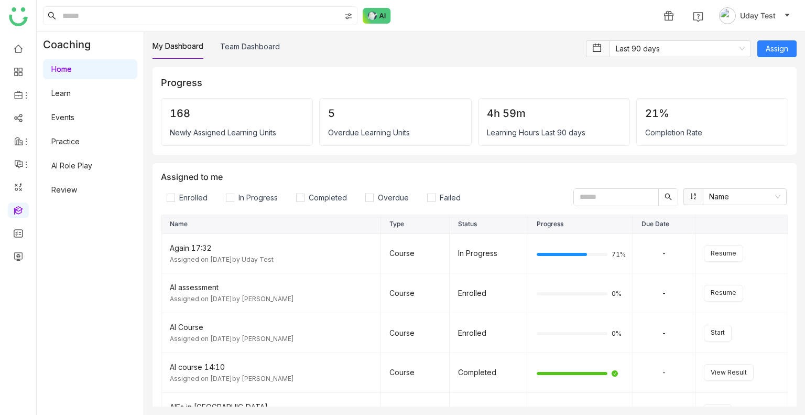
click at [71, 92] on link "Learn" at bounding box center [60, 93] width 19 height 9
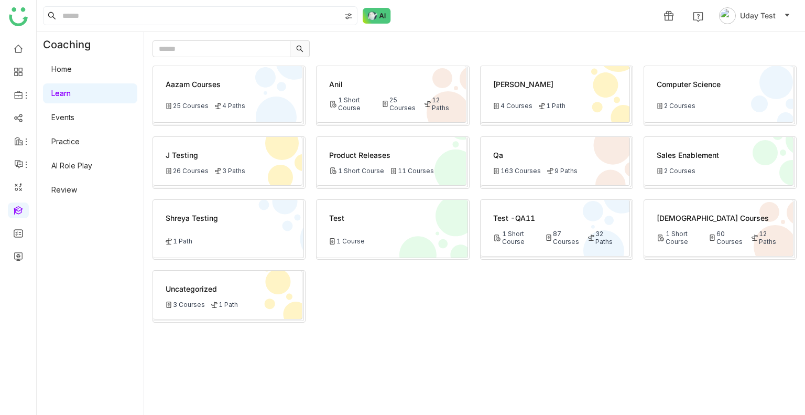
click at [510, 234] on div "1 Short Course" at bounding box center [516, 238] width 46 height 16
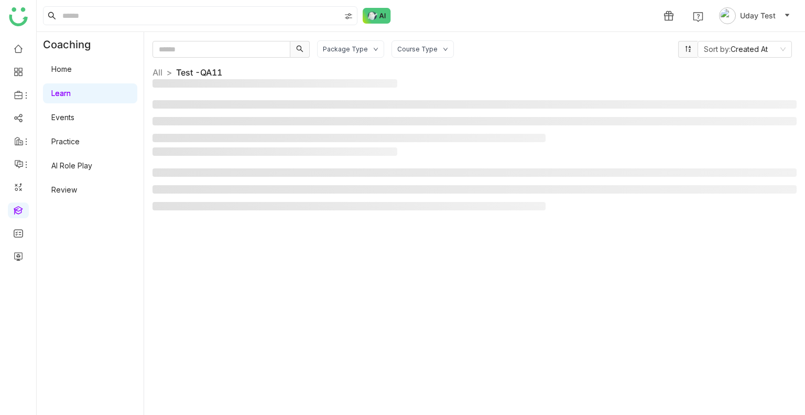
click at [510, 234] on div "Package Type Course Type Sort by: Created At All > Test -QA11 >" at bounding box center [475, 223] width 644 height 366
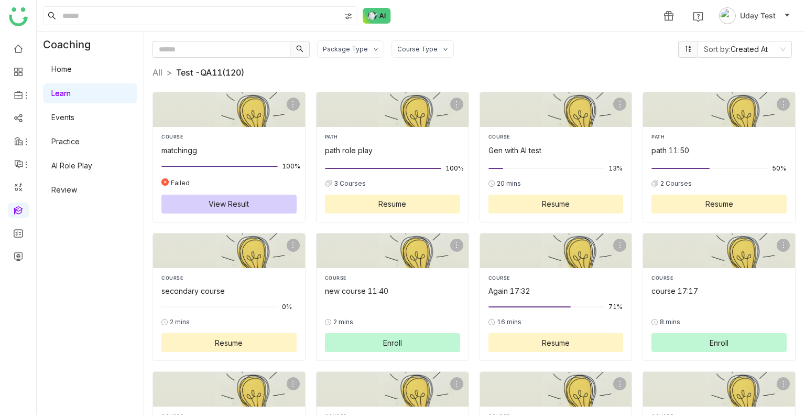
click at [151, 71] on div "Package Type Course Type Sort by: Created At All > Test -QA11 (120) > COURSE ma…" at bounding box center [474, 223] width 661 height 383
click at [157, 72] on link "All" at bounding box center [158, 72] width 10 height 10
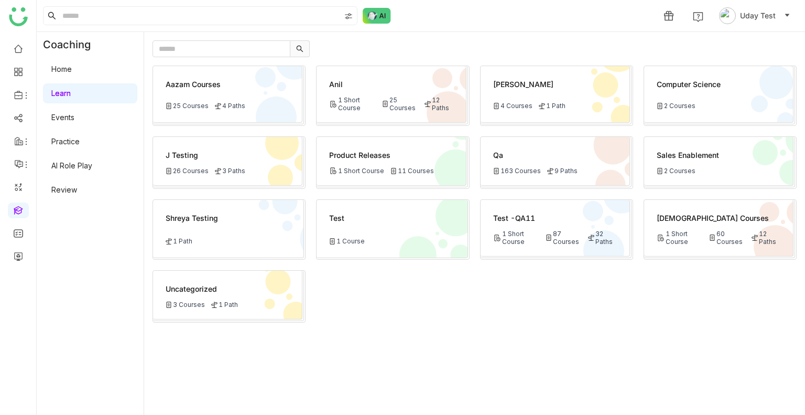
click at [384, 54] on div at bounding box center [473, 48] width 640 height 17
click at [627, 34] on div "Aazam Courses 25 Courses 4 Paths Anil 1 Short Course 25 Courses 12 Paths [PERSO…" at bounding box center [474, 223] width 661 height 383
click at [21, 212] on link at bounding box center [18, 209] width 9 height 9
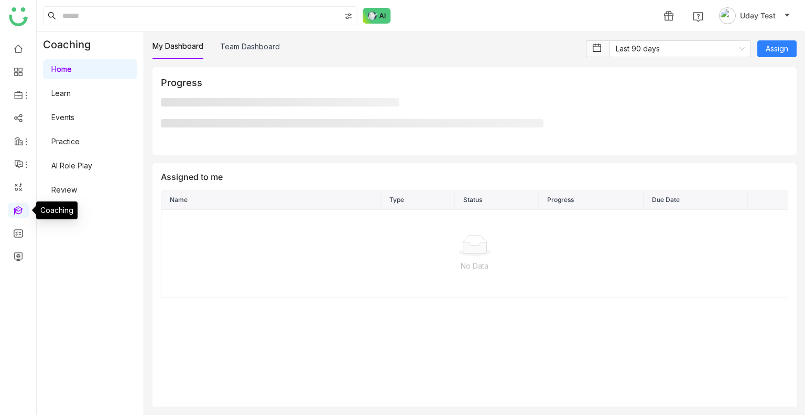
click at [21, 212] on link at bounding box center [18, 209] width 9 height 9
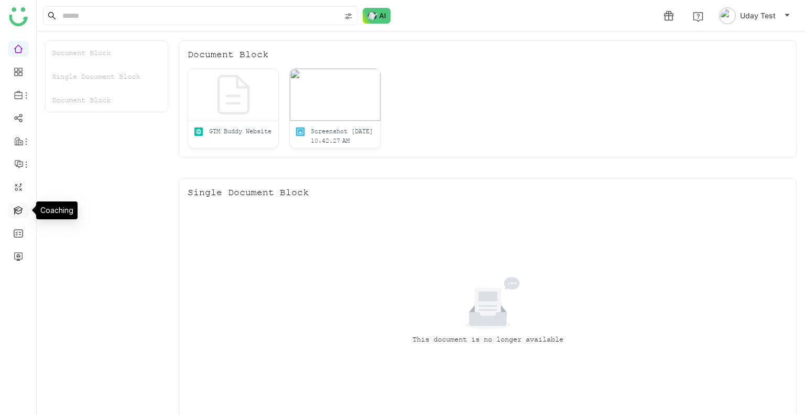
click at [15, 213] on link at bounding box center [18, 209] width 9 height 9
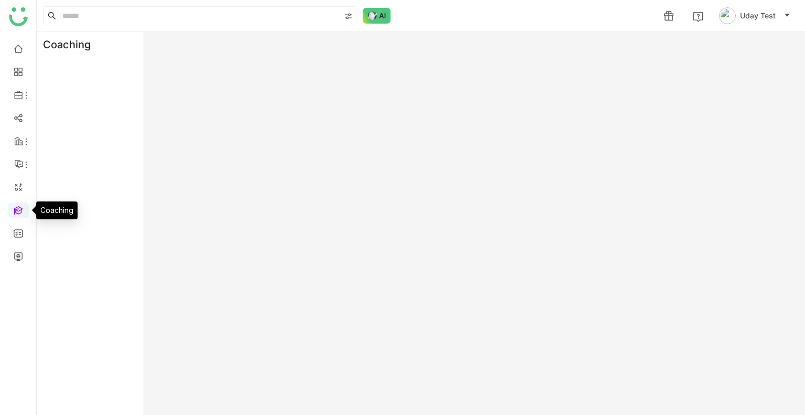
click at [15, 213] on link at bounding box center [18, 209] width 9 height 9
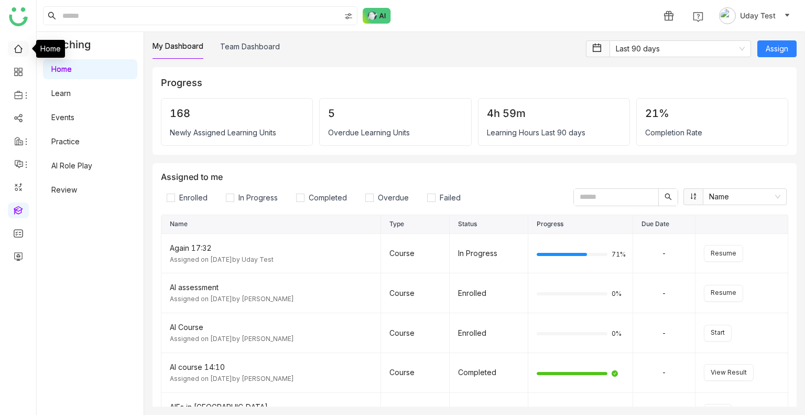
click at [21, 45] on link at bounding box center [18, 48] width 9 height 9
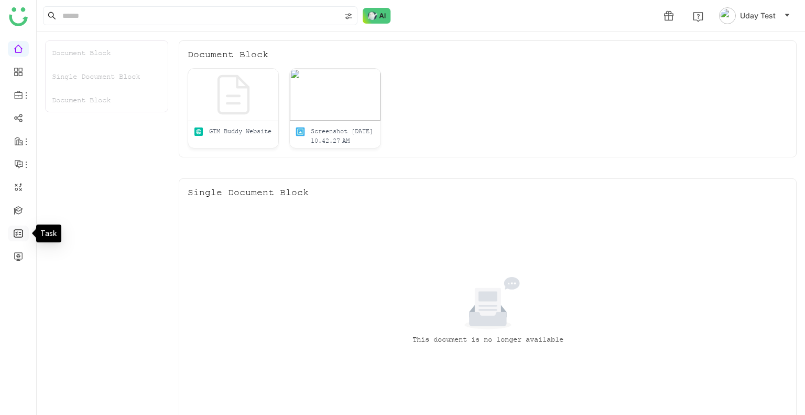
click at [16, 237] on link at bounding box center [18, 232] width 9 height 9
